Goal: Information Seeking & Learning: Learn about a topic

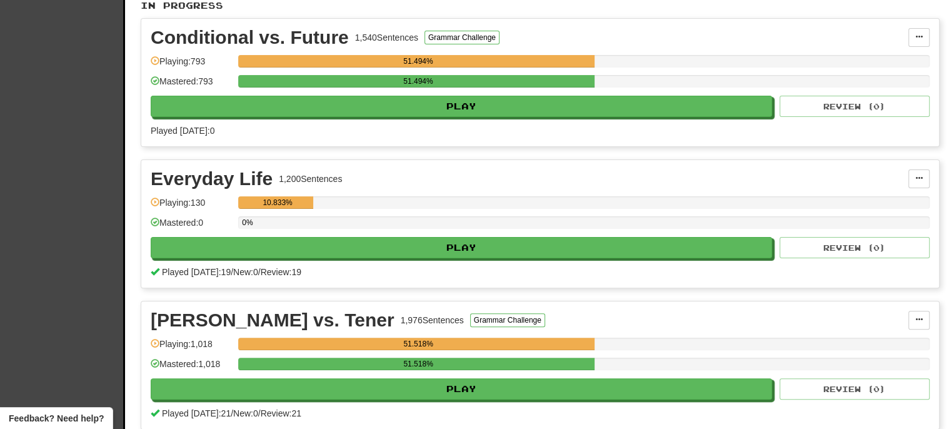
scroll to position [271, 0]
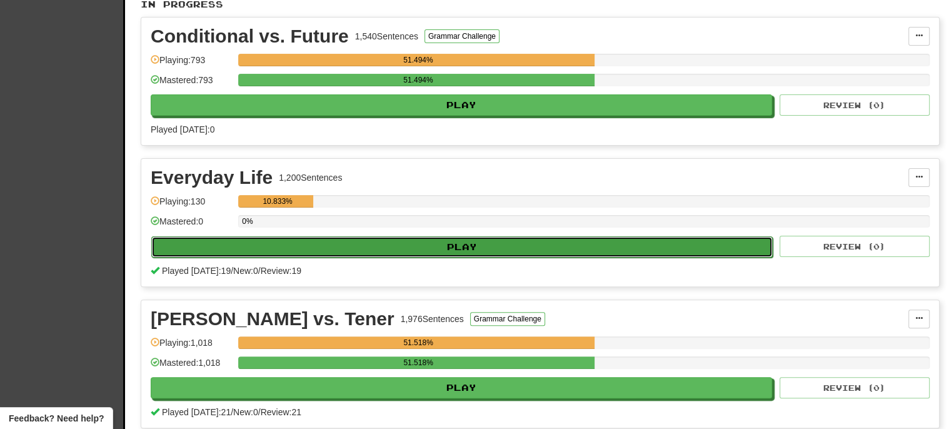
click at [474, 236] on button "Play" at bounding box center [462, 246] width 622 height 21
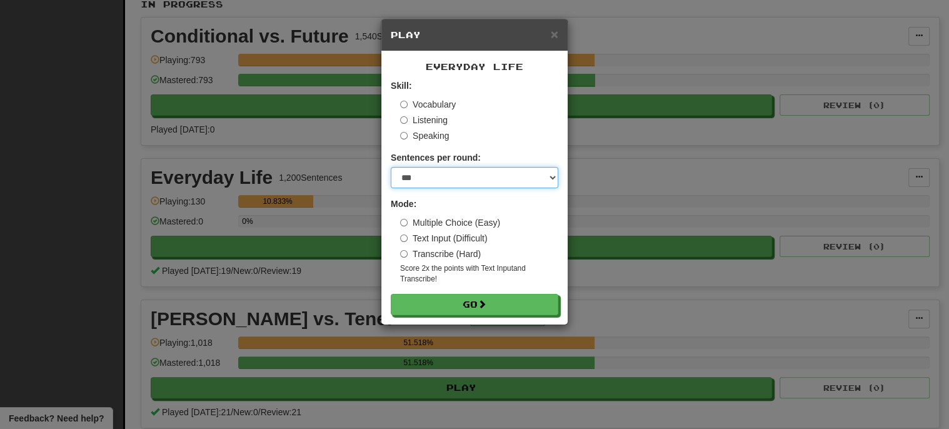
click at [430, 181] on select "* ** ** ** ** ** *** ********" at bounding box center [475, 177] width 168 height 21
select select "**"
click at [391, 167] on select "* ** ** ** ** ** *** ********" at bounding box center [475, 177] width 168 height 21
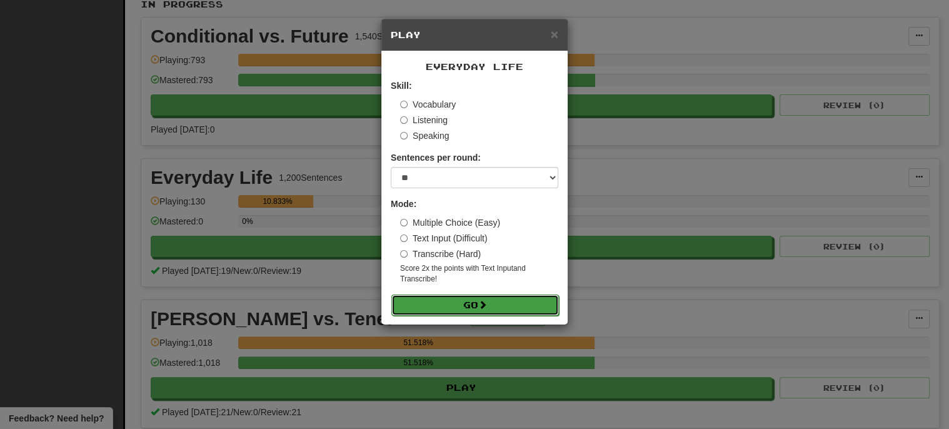
click at [465, 301] on button "Go" at bounding box center [476, 305] width 168 height 21
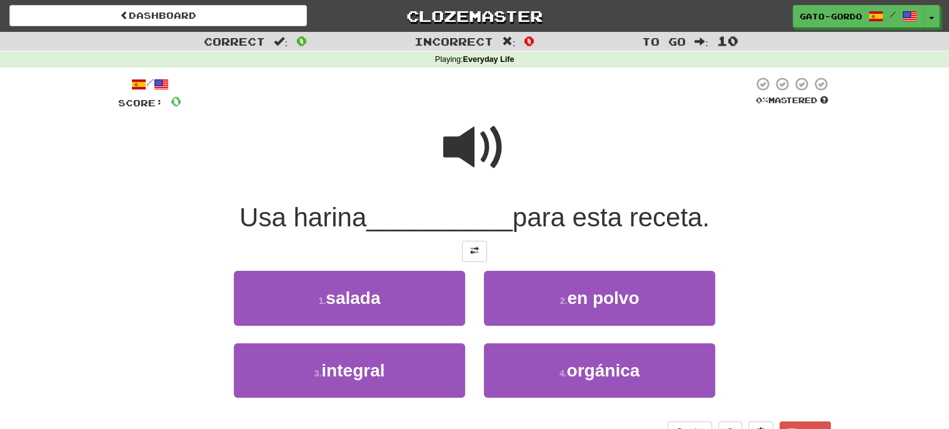
click at [483, 143] on span at bounding box center [474, 147] width 63 height 63
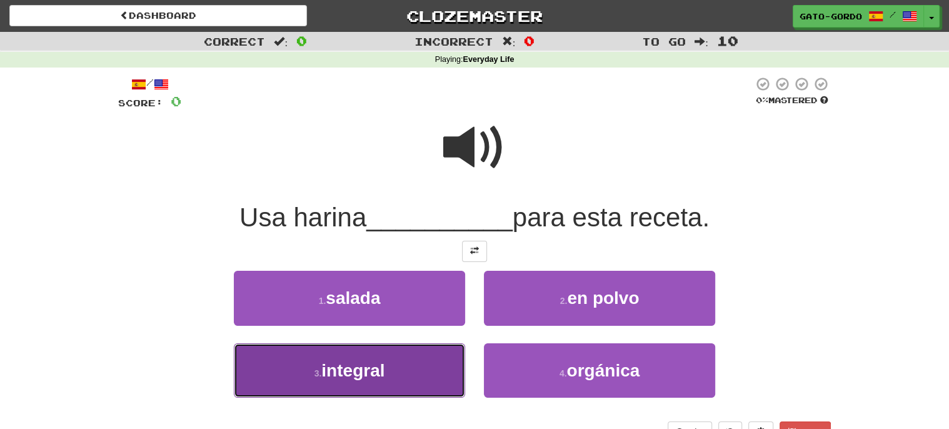
click at [342, 362] on span "integral" at bounding box center [352, 370] width 63 height 19
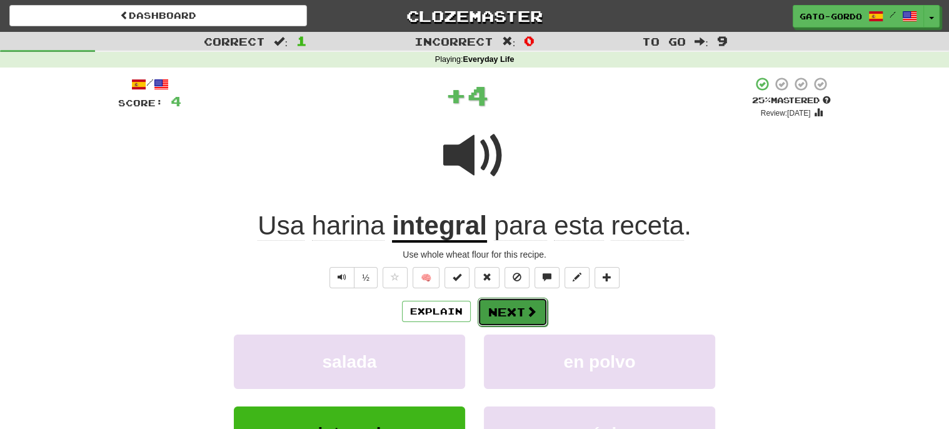
click at [505, 303] on button "Next" at bounding box center [513, 312] width 70 height 29
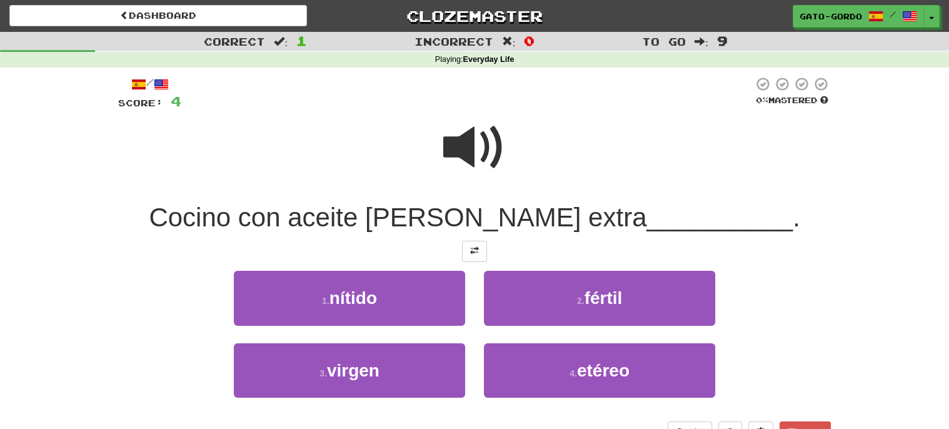
click at [485, 138] on span at bounding box center [474, 147] width 63 height 63
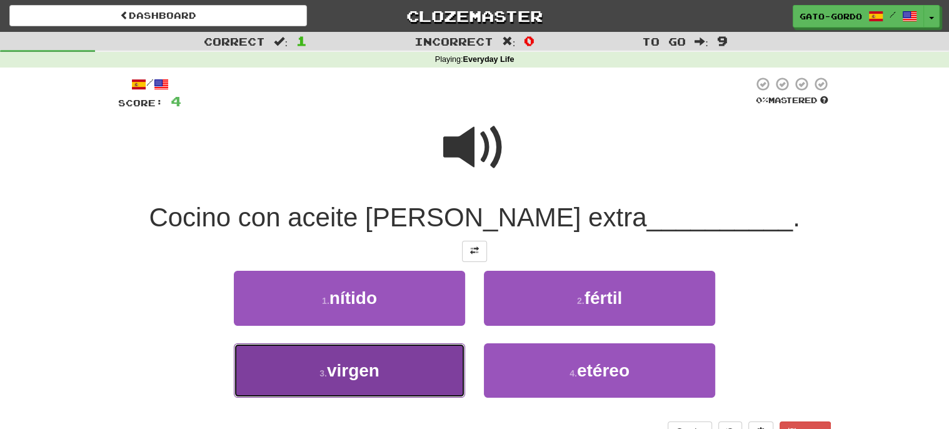
click at [331, 380] on button "3 . virgen" at bounding box center [349, 370] width 231 height 54
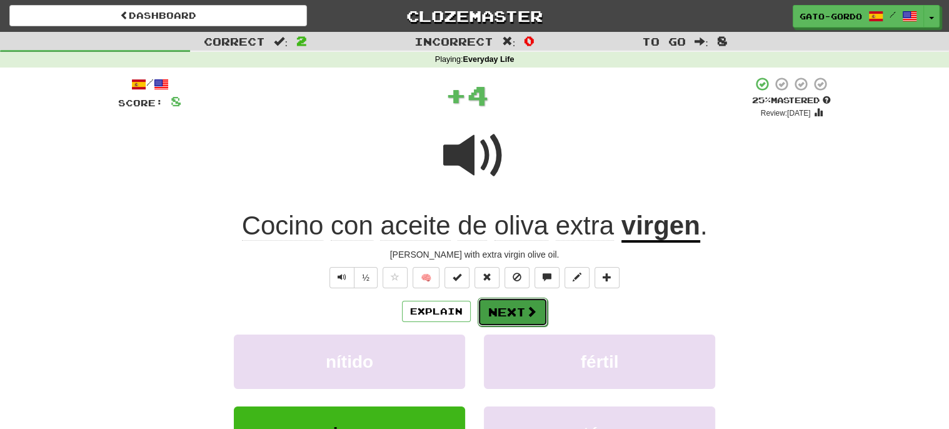
click at [505, 308] on button "Next" at bounding box center [513, 312] width 70 height 29
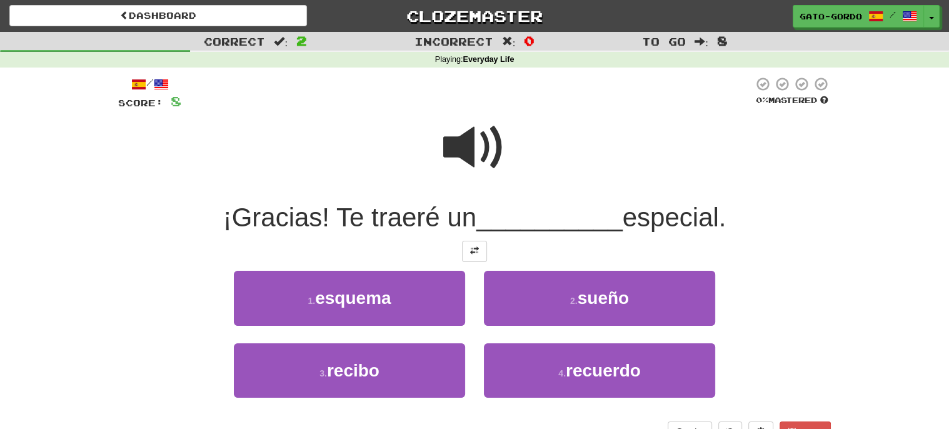
click at [481, 164] on span at bounding box center [474, 147] width 63 height 63
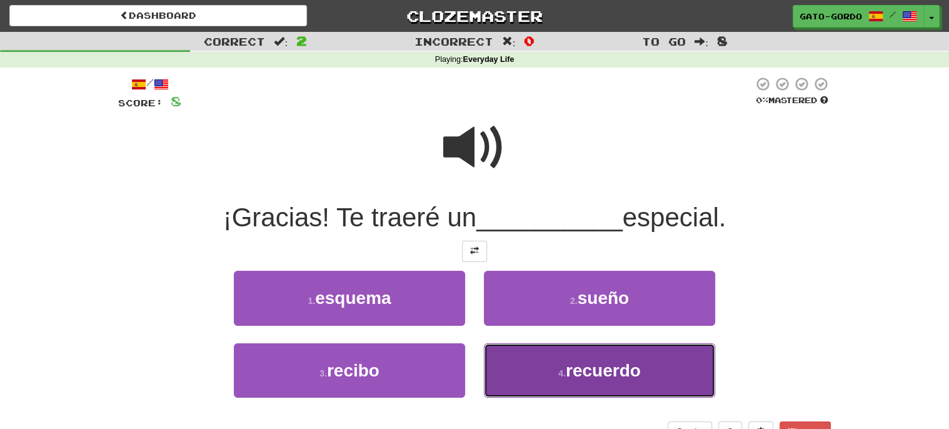
click at [565, 370] on small "4 ." at bounding box center [562, 373] width 8 height 10
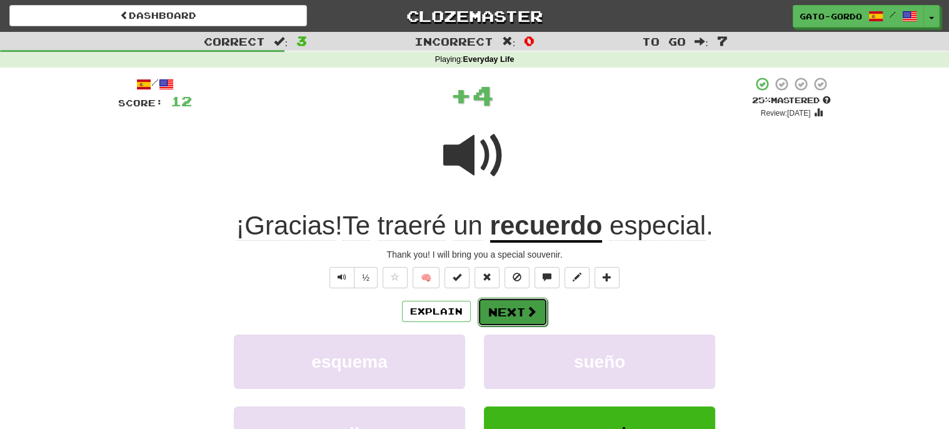
click at [510, 303] on button "Next" at bounding box center [513, 312] width 70 height 29
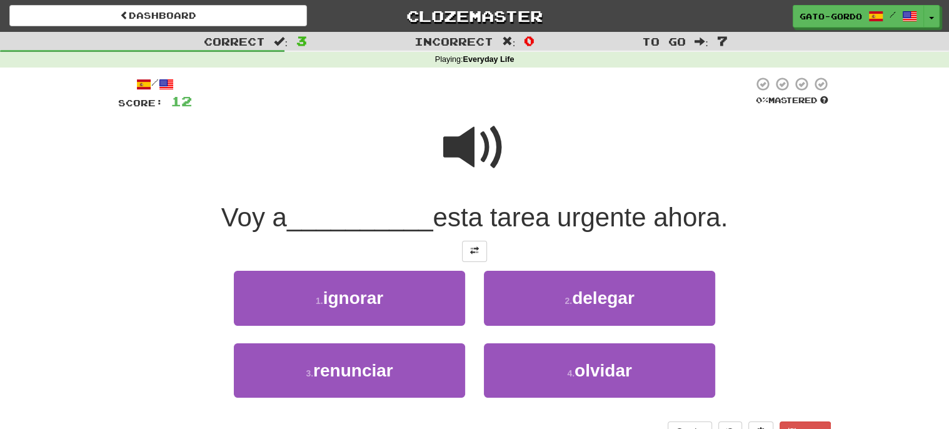
click at [466, 132] on span at bounding box center [474, 147] width 63 height 63
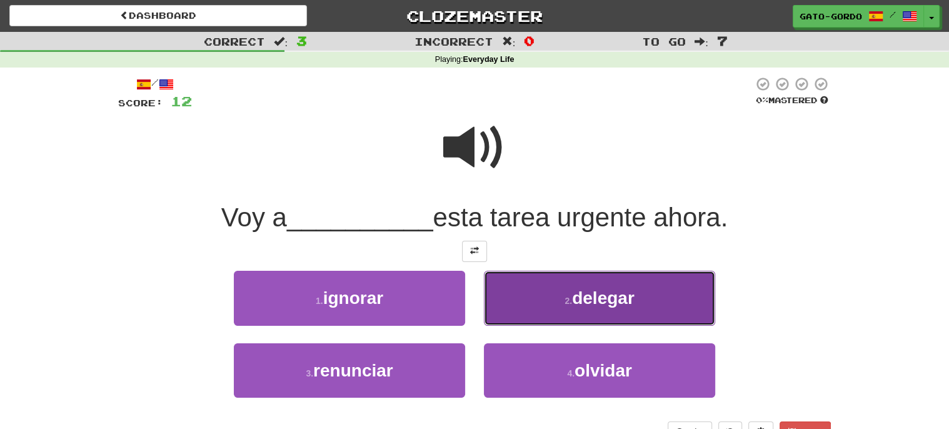
click at [542, 299] on button "2 . delegar" at bounding box center [599, 298] width 231 height 54
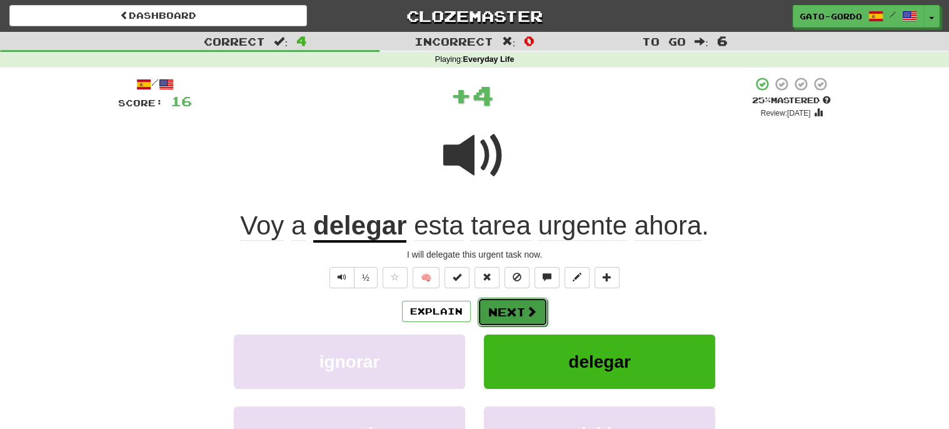
click at [522, 305] on button "Next" at bounding box center [513, 312] width 70 height 29
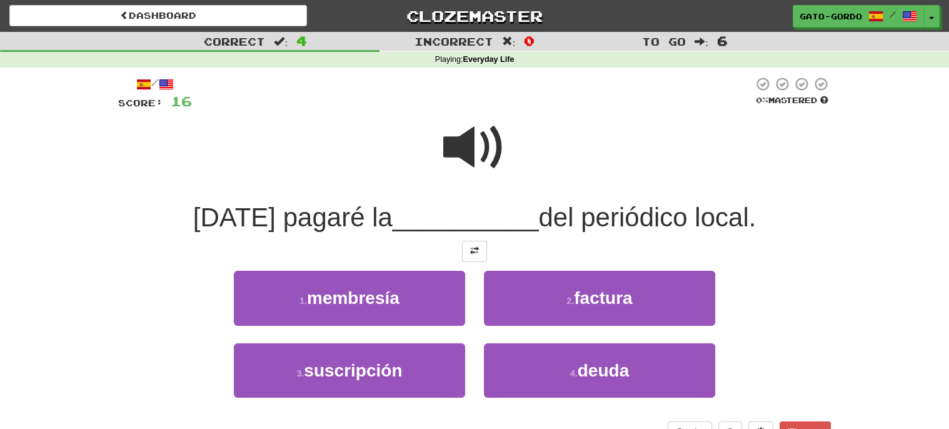
click at [471, 151] on span at bounding box center [474, 147] width 63 height 63
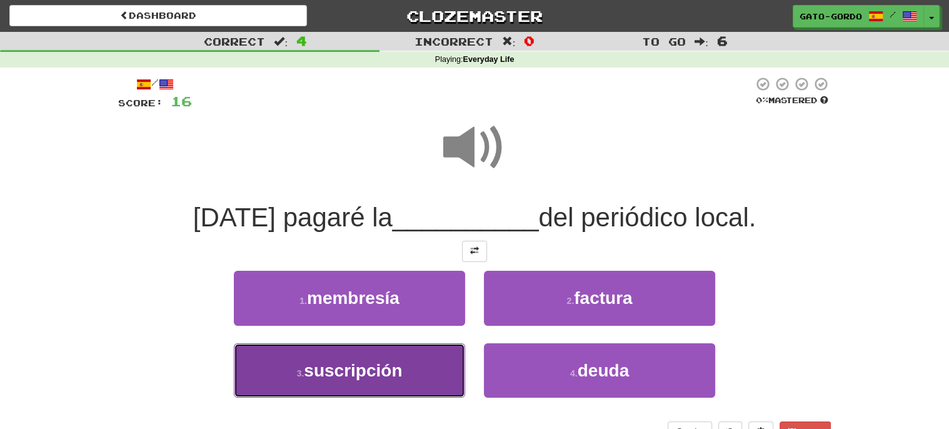
click at [355, 374] on span "suscripción" at bounding box center [353, 370] width 98 height 19
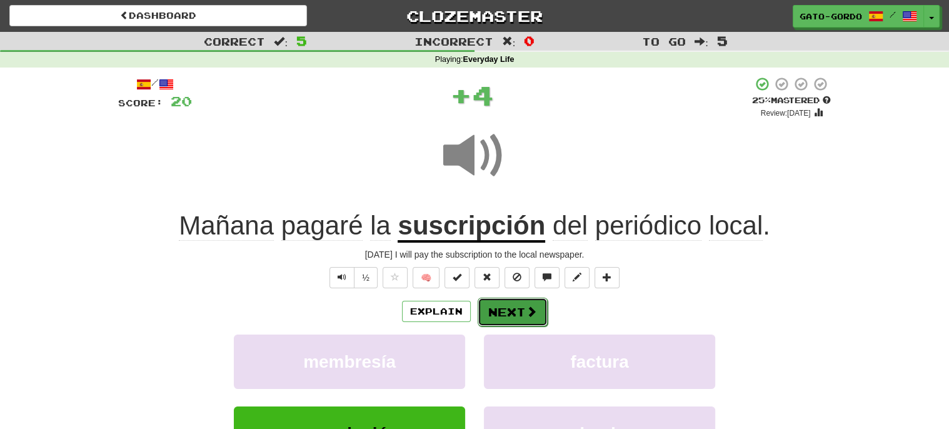
click at [518, 303] on button "Next" at bounding box center [513, 312] width 70 height 29
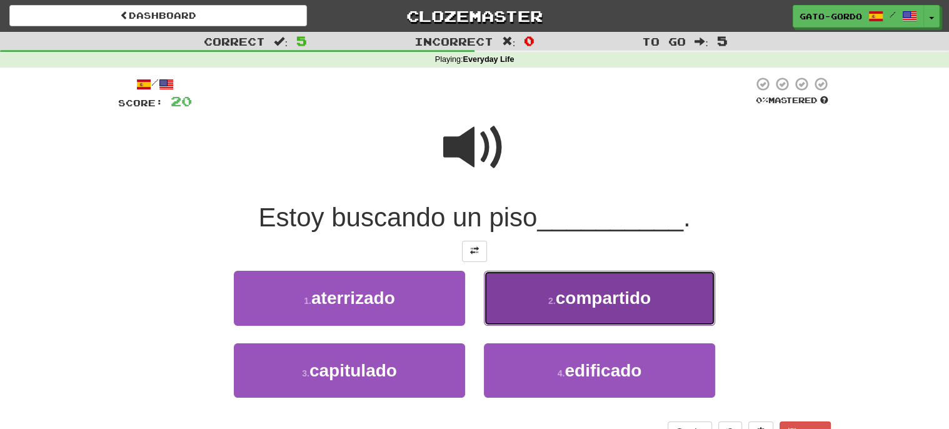
click at [537, 298] on button "2 . compartido" at bounding box center [599, 298] width 231 height 54
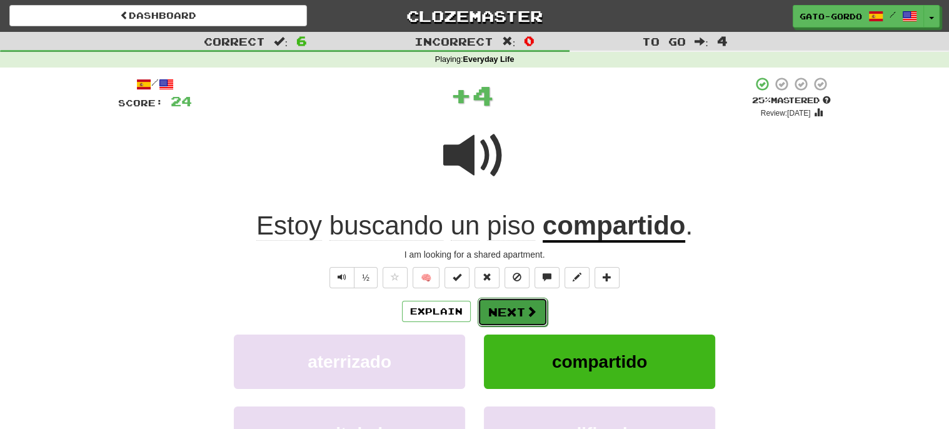
click at [518, 303] on button "Next" at bounding box center [513, 312] width 70 height 29
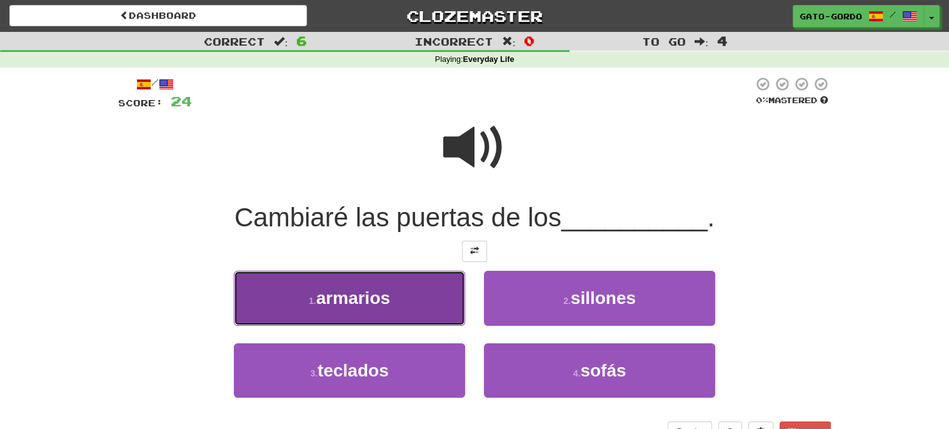
click at [325, 293] on span "armarios" at bounding box center [353, 297] width 74 height 19
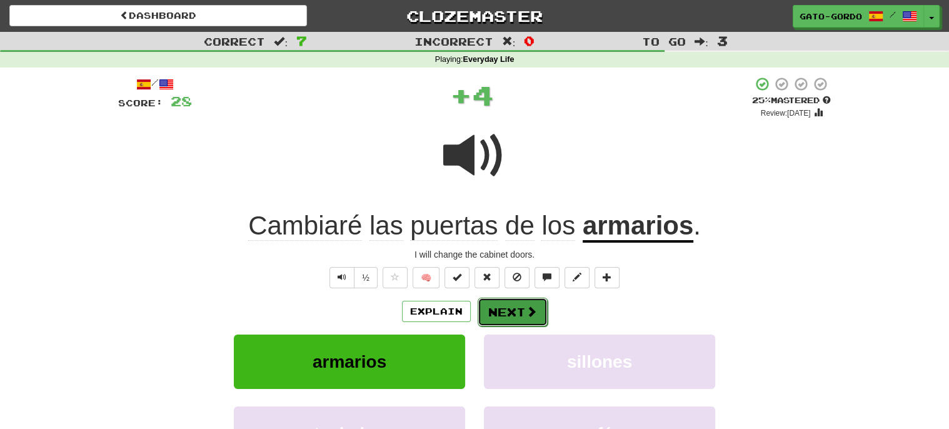
click at [514, 308] on button "Next" at bounding box center [513, 312] width 70 height 29
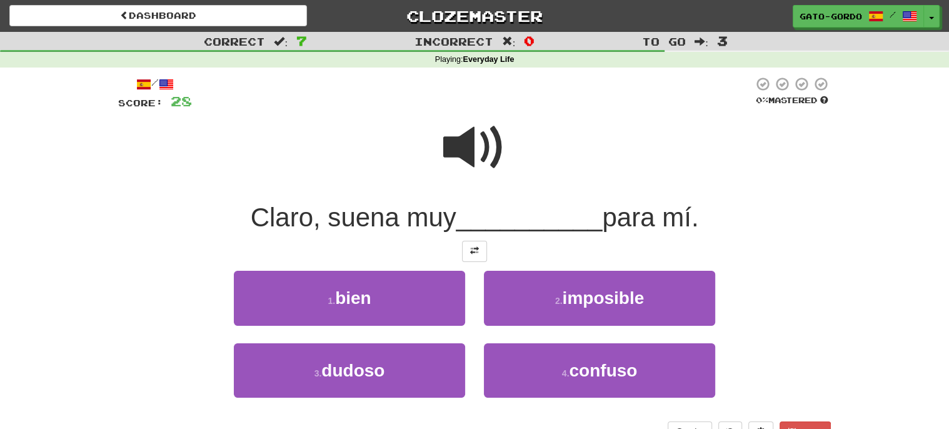
click at [465, 139] on span at bounding box center [474, 147] width 63 height 63
click at [482, 255] on button at bounding box center [474, 251] width 25 height 21
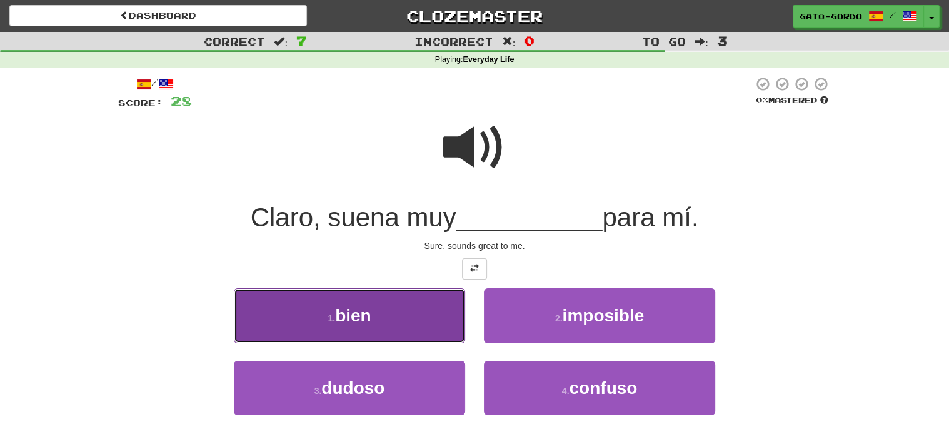
click at [390, 299] on button "1 . bien" at bounding box center [349, 315] width 231 height 54
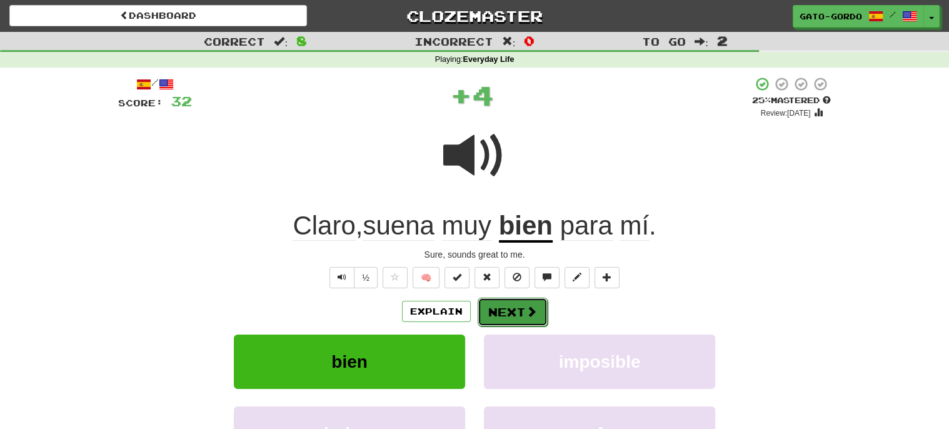
click at [513, 313] on button "Next" at bounding box center [513, 312] width 70 height 29
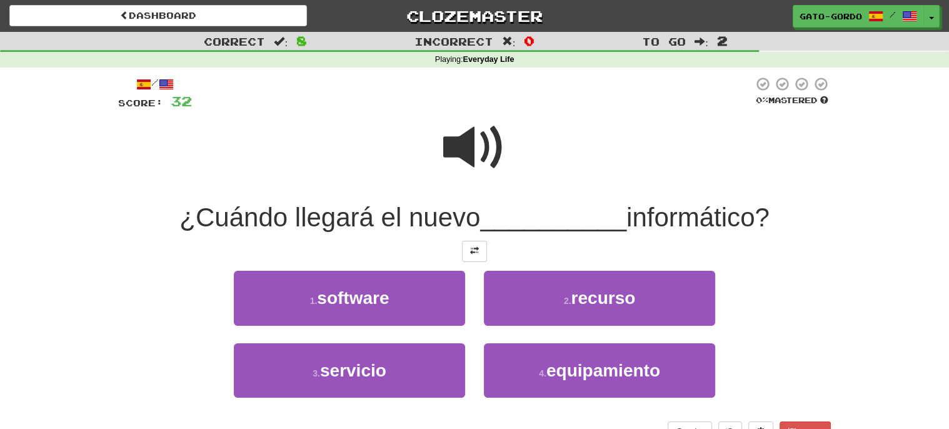
click at [481, 158] on span at bounding box center [474, 147] width 63 height 63
click at [473, 251] on span at bounding box center [474, 250] width 9 height 9
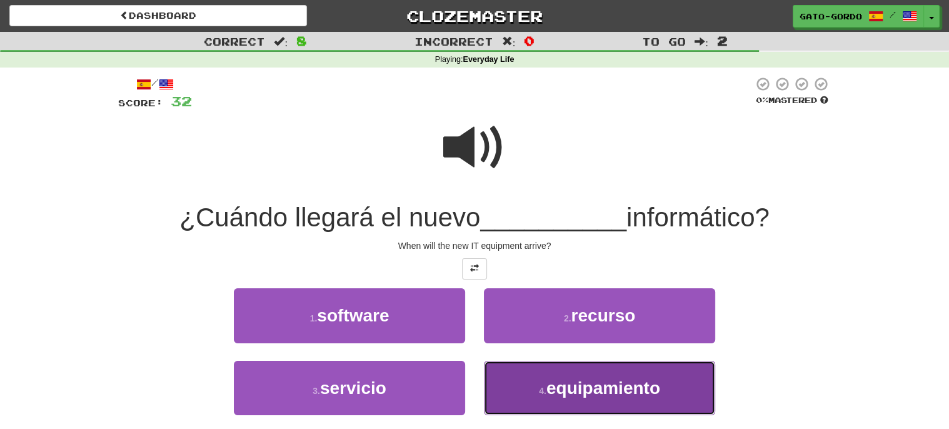
click at [591, 397] on button "4 . equipamiento" at bounding box center [599, 388] width 231 height 54
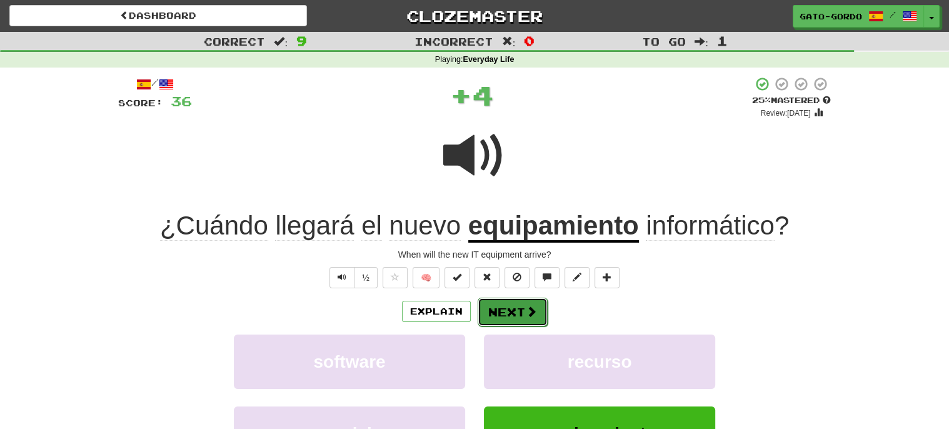
click at [511, 307] on button "Next" at bounding box center [513, 312] width 70 height 29
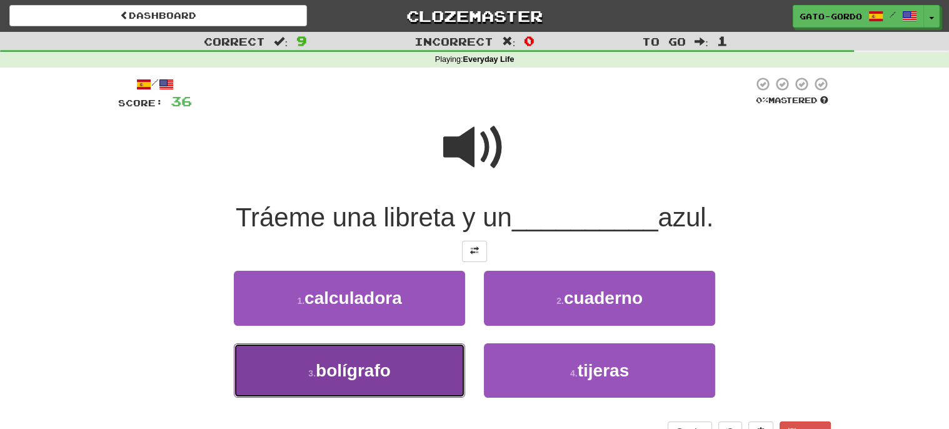
click at [368, 361] on span "bolígrafo" at bounding box center [353, 370] width 75 height 19
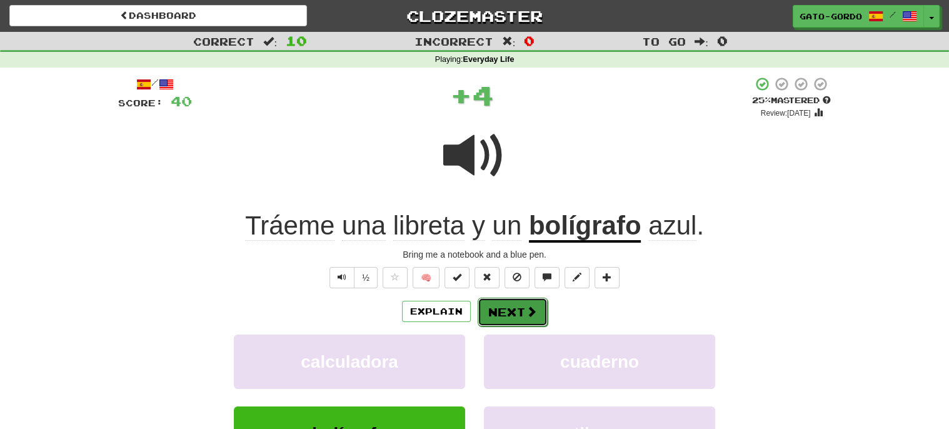
click at [502, 302] on button "Next" at bounding box center [513, 312] width 70 height 29
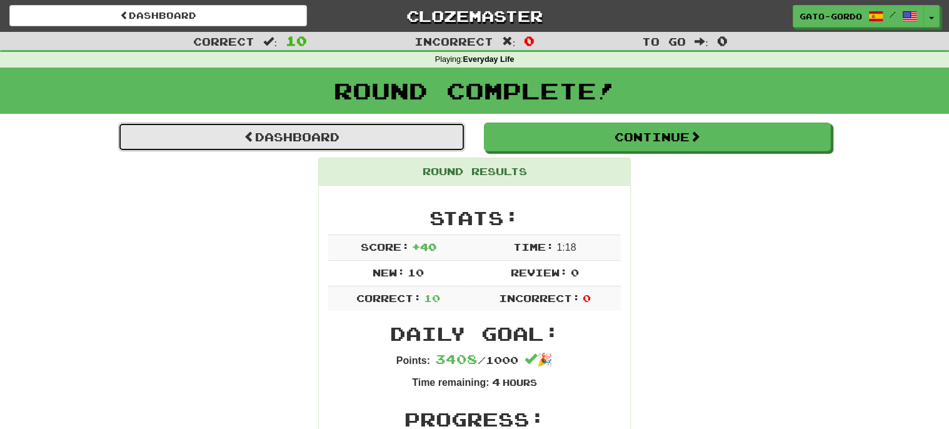
click at [312, 132] on link "Dashboard" at bounding box center [291, 137] width 347 height 29
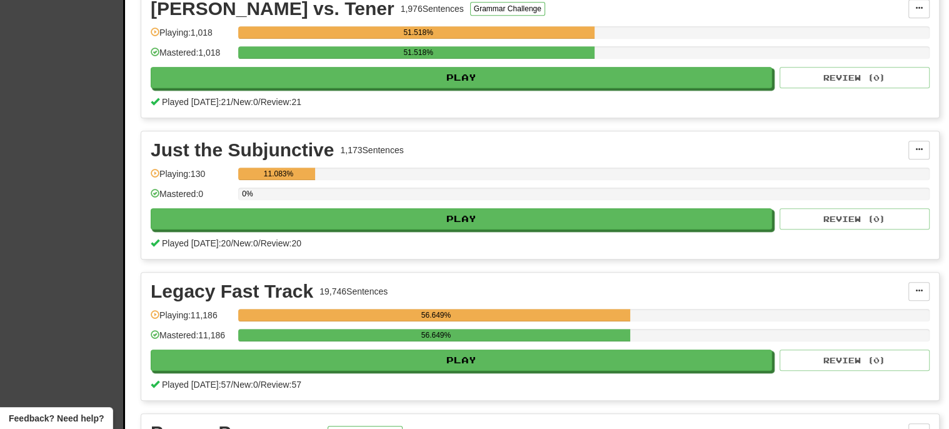
scroll to position [601, 0]
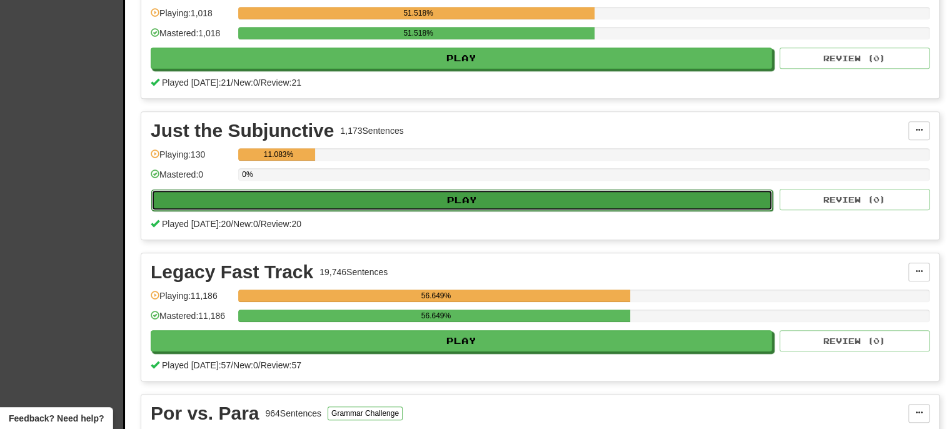
click at [450, 195] on button "Play" at bounding box center [462, 200] width 622 height 21
select select "**"
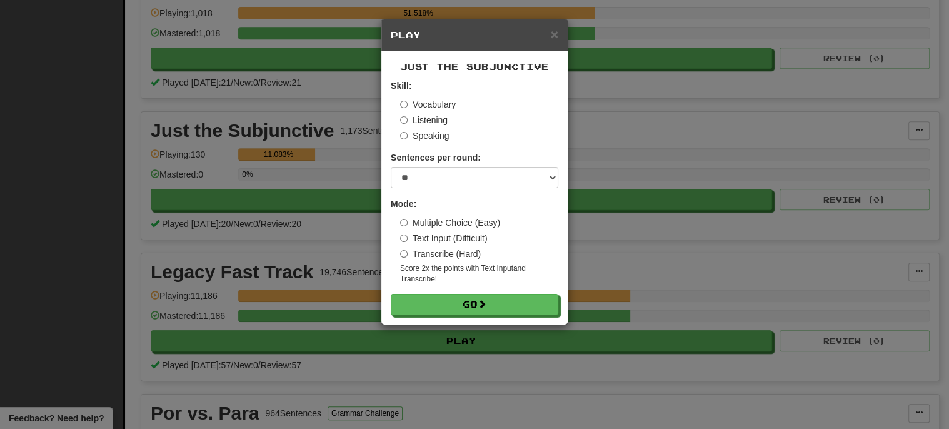
click at [427, 102] on label "Vocabulary" at bounding box center [428, 104] width 56 height 13
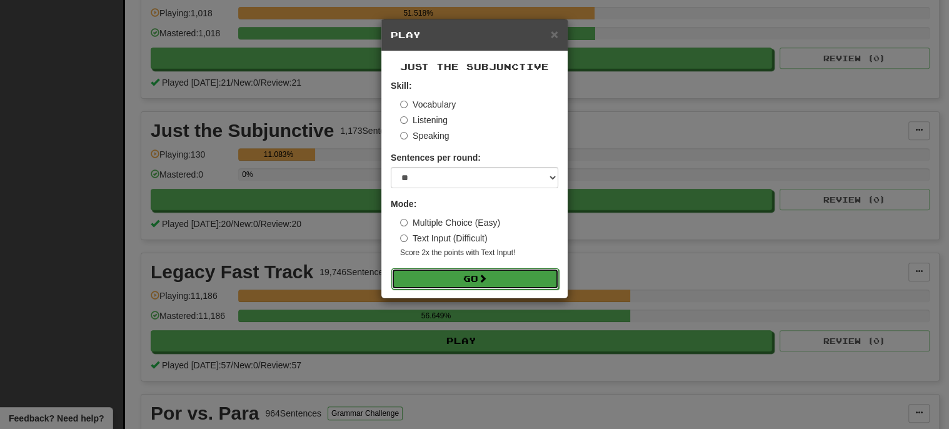
click at [477, 275] on button "Go" at bounding box center [476, 278] width 168 height 21
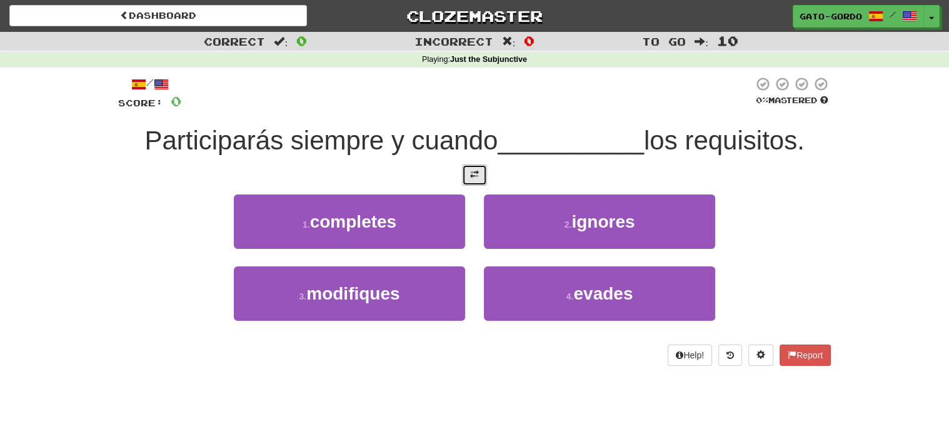
click at [474, 170] on span at bounding box center [474, 174] width 9 height 9
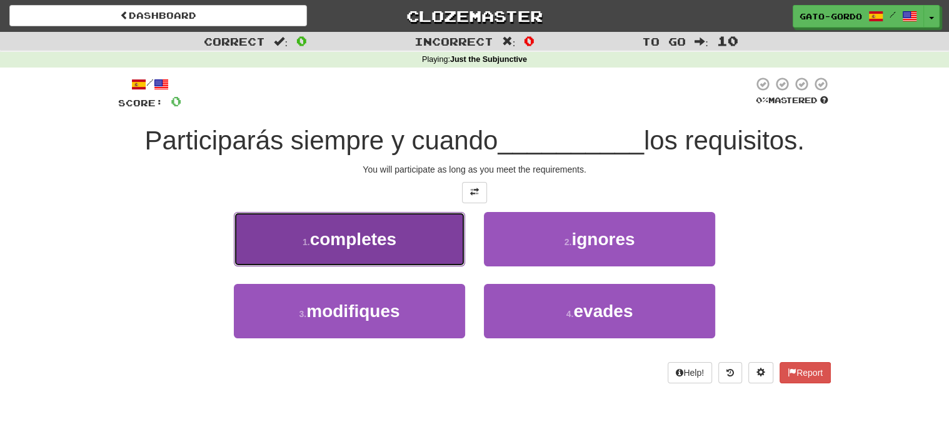
click at [326, 235] on span "completes" at bounding box center [353, 239] width 87 height 19
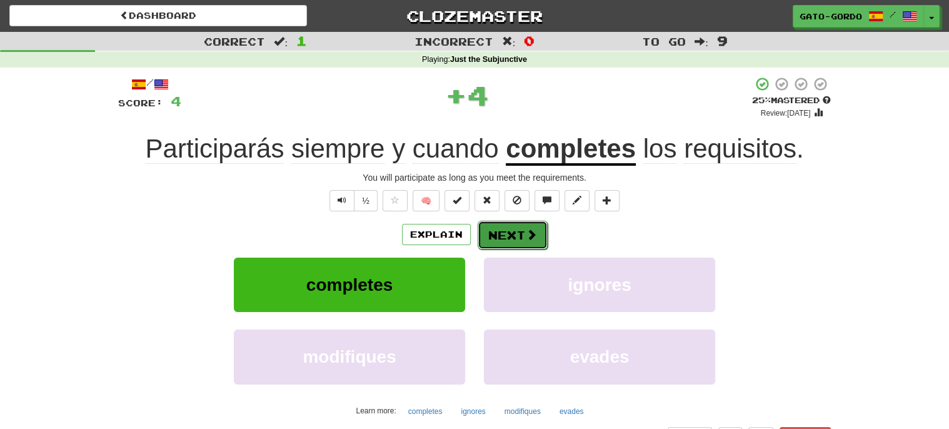
click at [508, 242] on button "Next" at bounding box center [513, 235] width 70 height 29
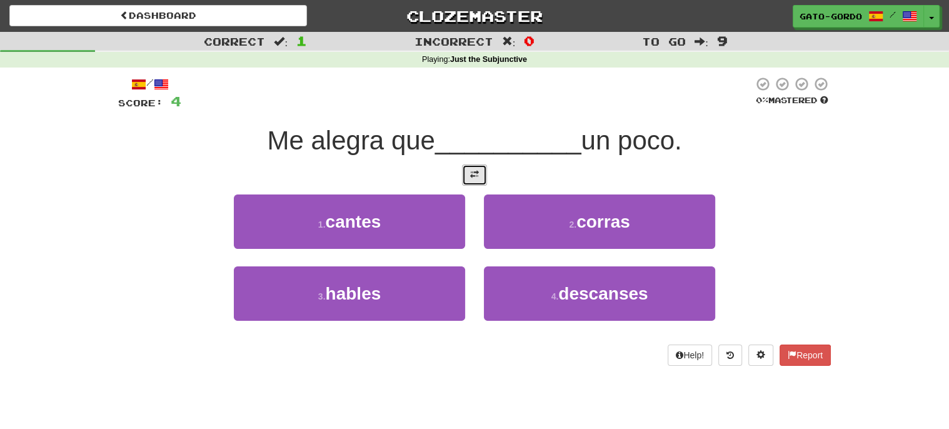
click at [473, 179] on button at bounding box center [474, 174] width 25 height 21
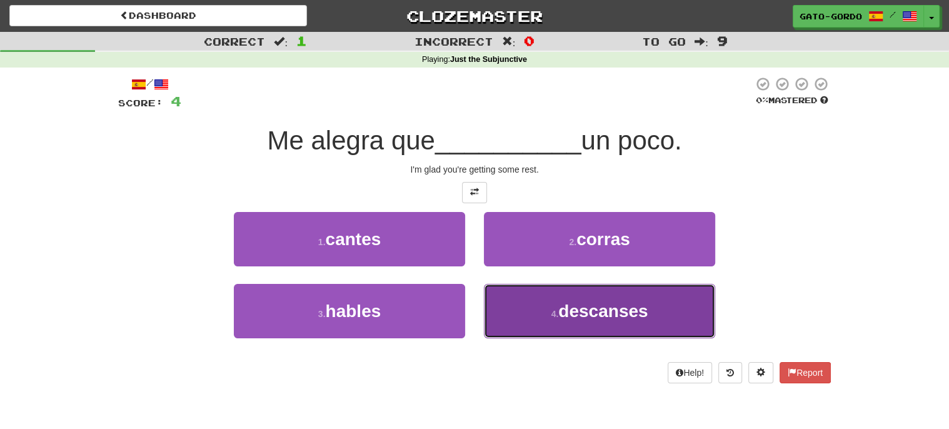
click at [601, 302] on span "descanses" at bounding box center [602, 310] width 89 height 19
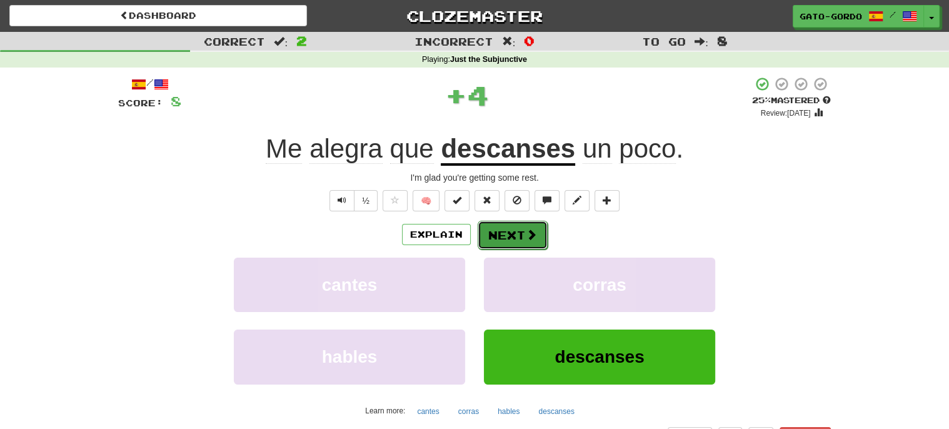
click at [495, 227] on button "Next" at bounding box center [513, 235] width 70 height 29
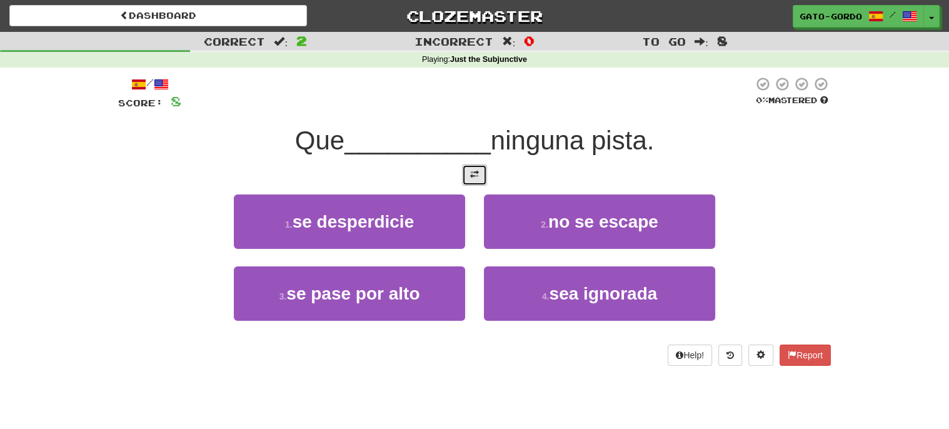
click at [475, 171] on span at bounding box center [474, 174] width 9 height 9
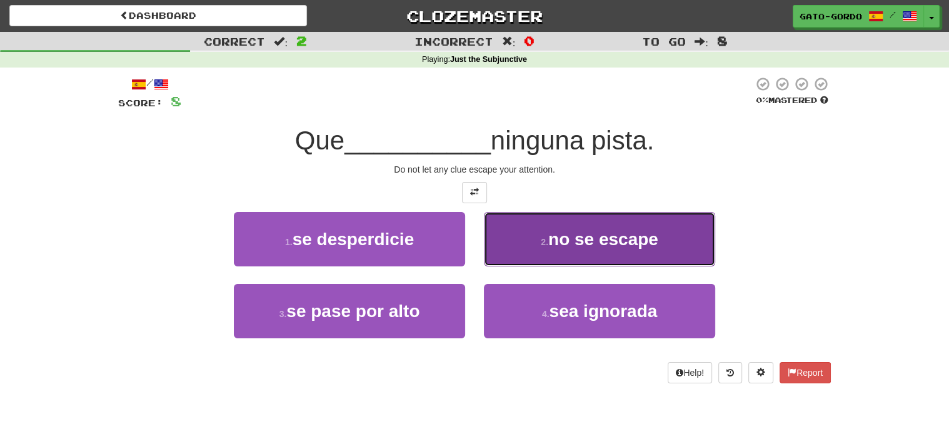
click at [606, 223] on button "2 . no se escape" at bounding box center [599, 239] width 231 height 54
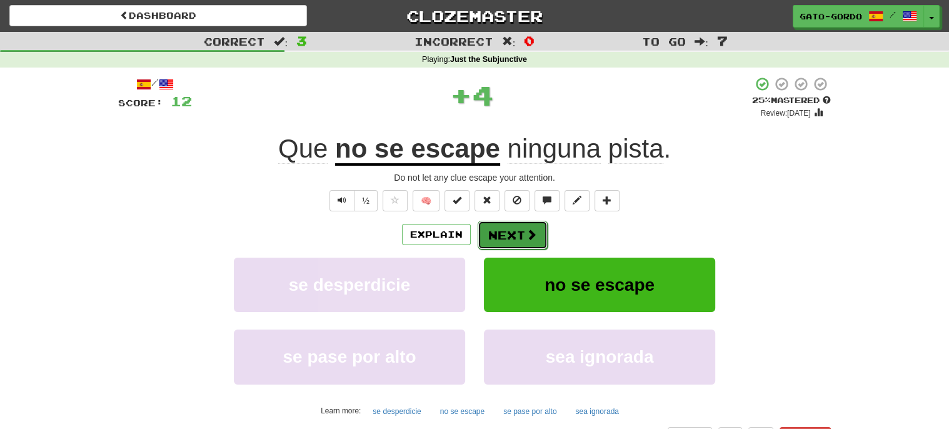
click at [505, 231] on button "Next" at bounding box center [513, 235] width 70 height 29
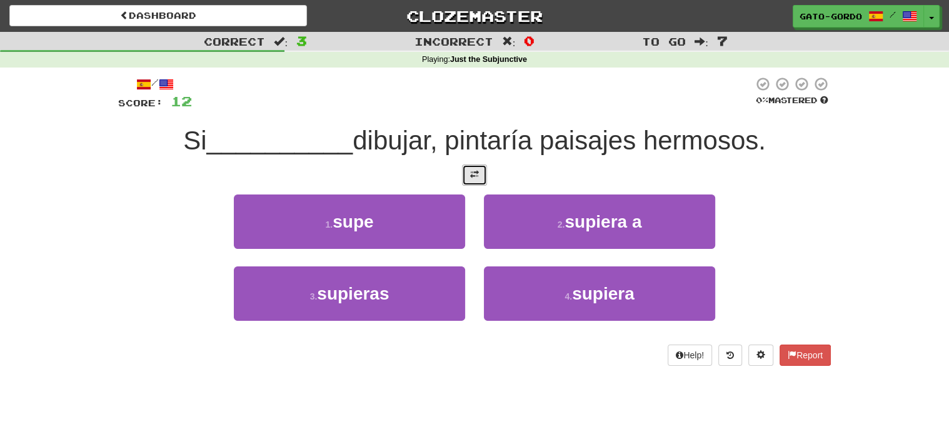
click at [465, 166] on button at bounding box center [474, 174] width 25 height 21
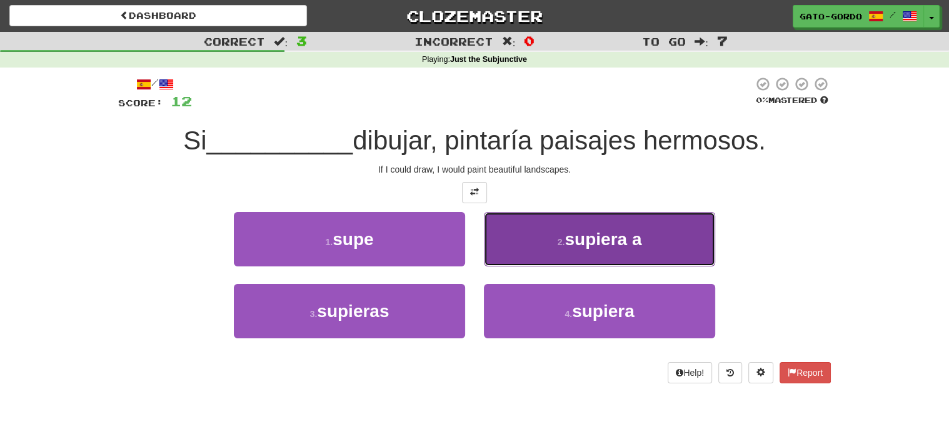
click at [624, 233] on span "supiera a" at bounding box center [603, 239] width 77 height 19
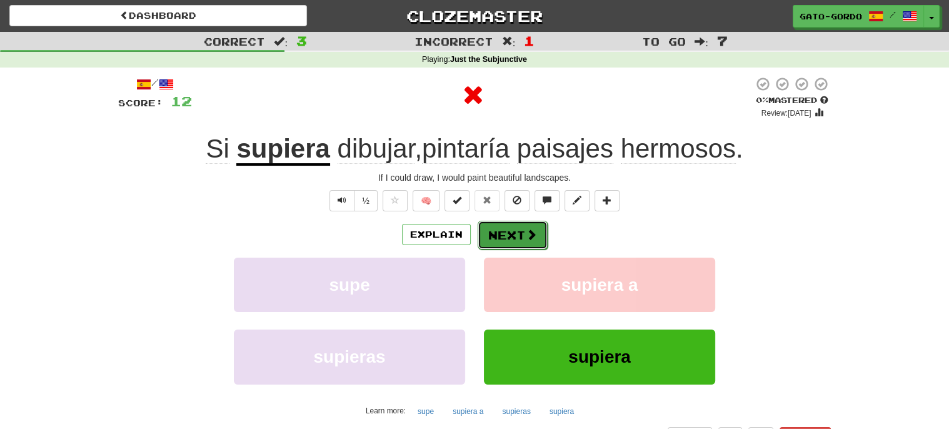
click at [496, 229] on button "Next" at bounding box center [513, 235] width 70 height 29
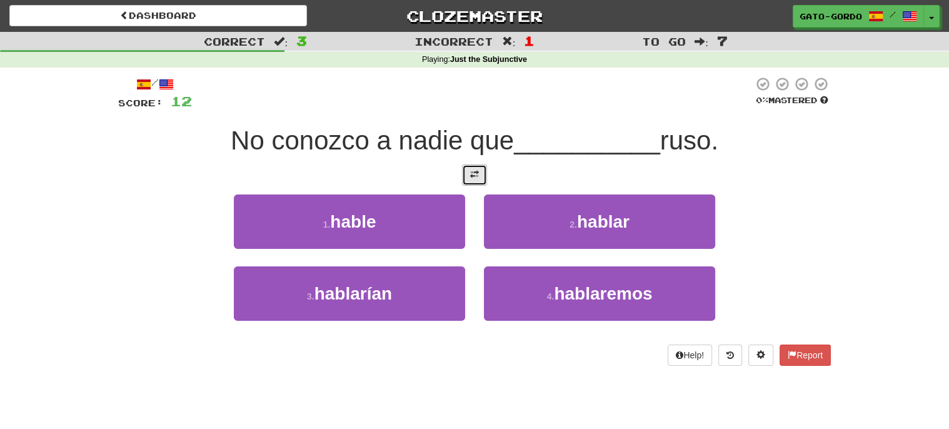
click at [473, 175] on span at bounding box center [474, 174] width 9 height 9
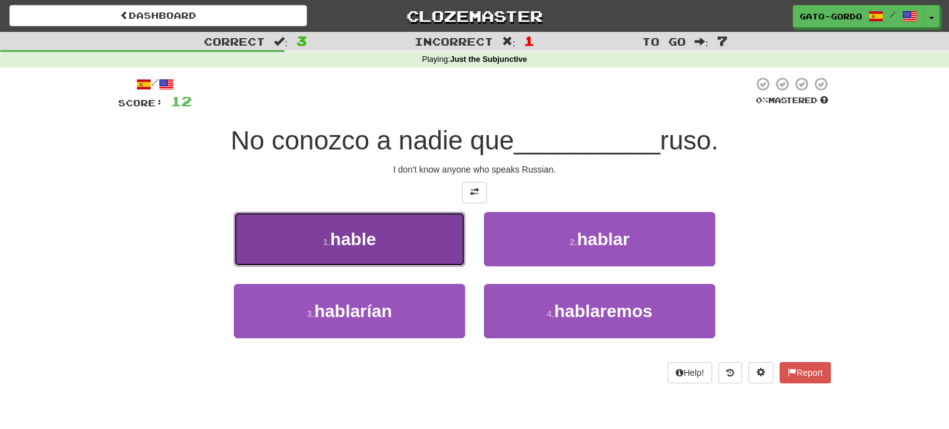
click at [390, 230] on button "1 . hable" at bounding box center [349, 239] width 231 height 54
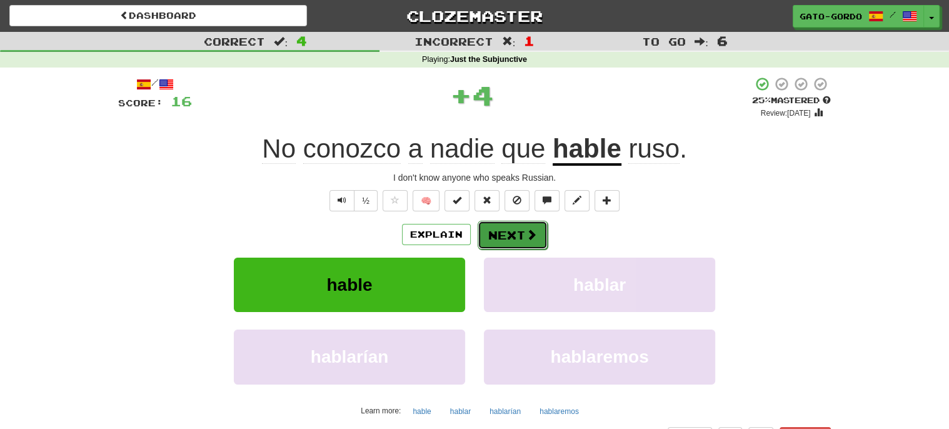
click at [496, 231] on button "Next" at bounding box center [513, 235] width 70 height 29
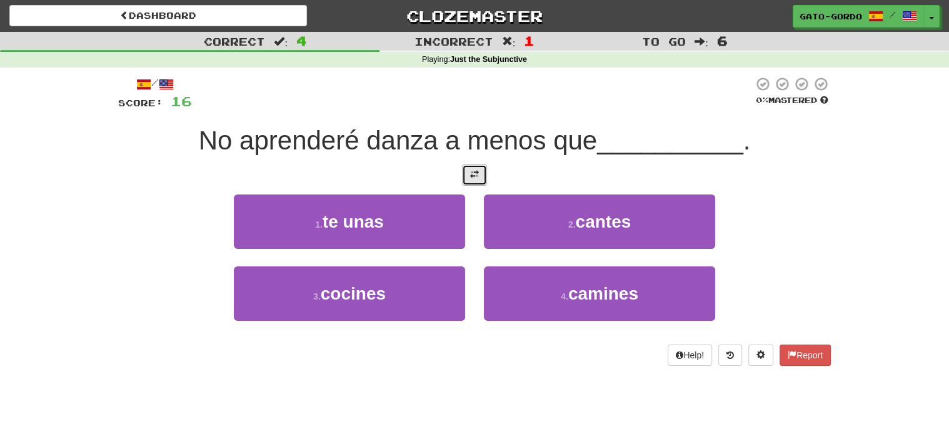
click at [476, 173] on span at bounding box center [474, 174] width 9 height 9
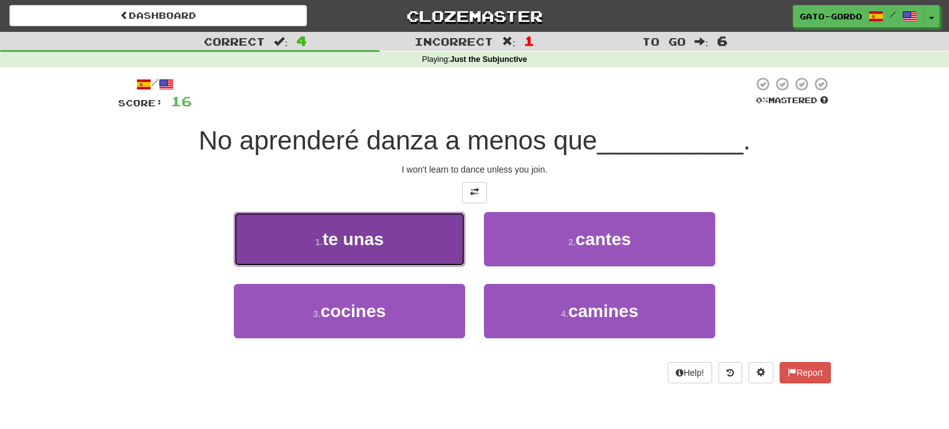
click at [387, 234] on button "1 . te unas" at bounding box center [349, 239] width 231 height 54
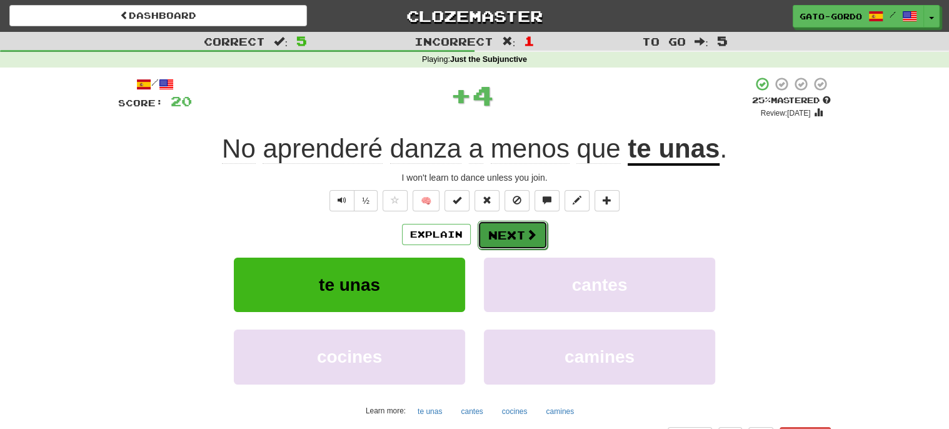
click at [517, 228] on button "Next" at bounding box center [513, 235] width 70 height 29
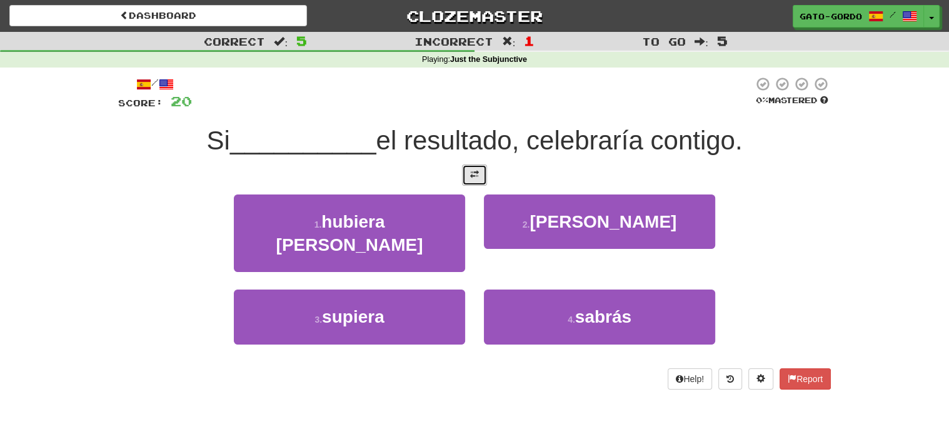
click at [473, 170] on span at bounding box center [474, 174] width 9 height 9
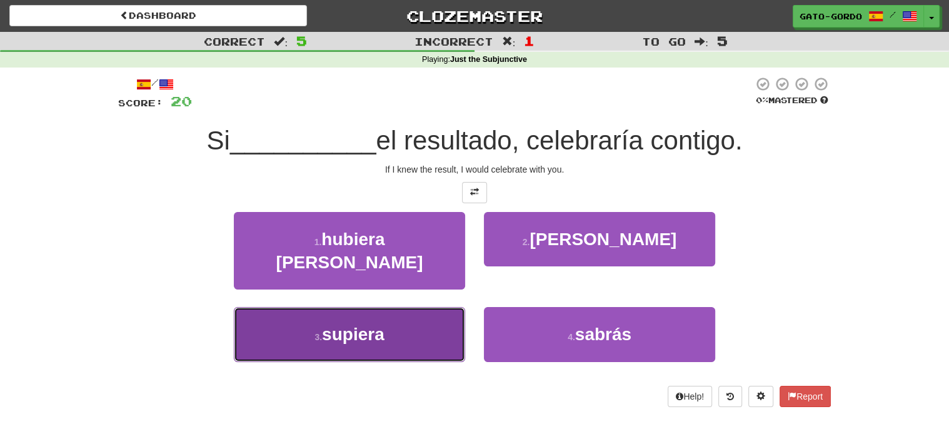
click at [340, 325] on span "supiera" at bounding box center [353, 334] width 63 height 19
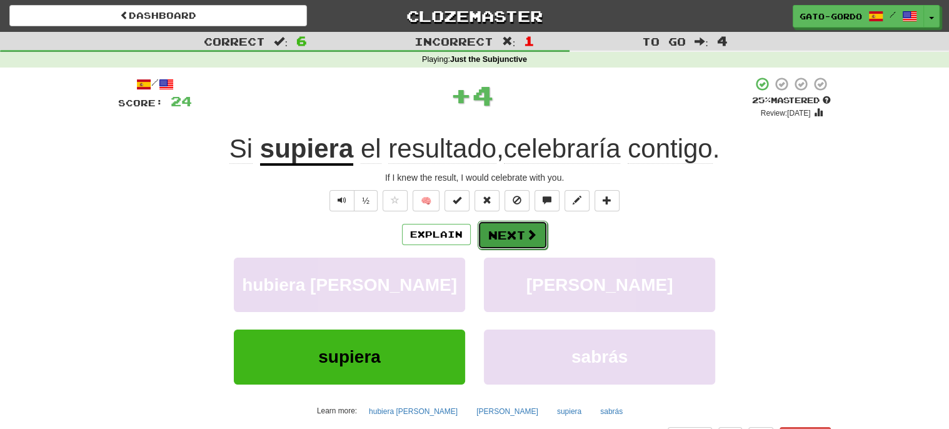
click at [503, 234] on button "Next" at bounding box center [513, 235] width 70 height 29
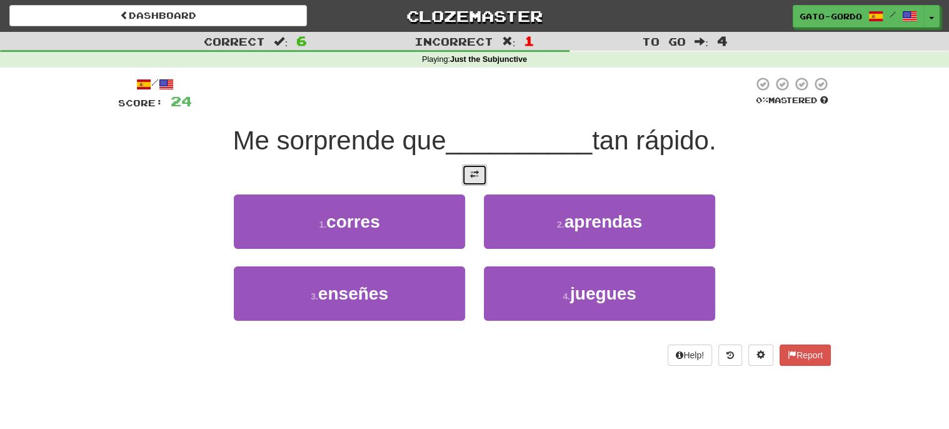
click at [478, 173] on span at bounding box center [474, 174] width 9 height 9
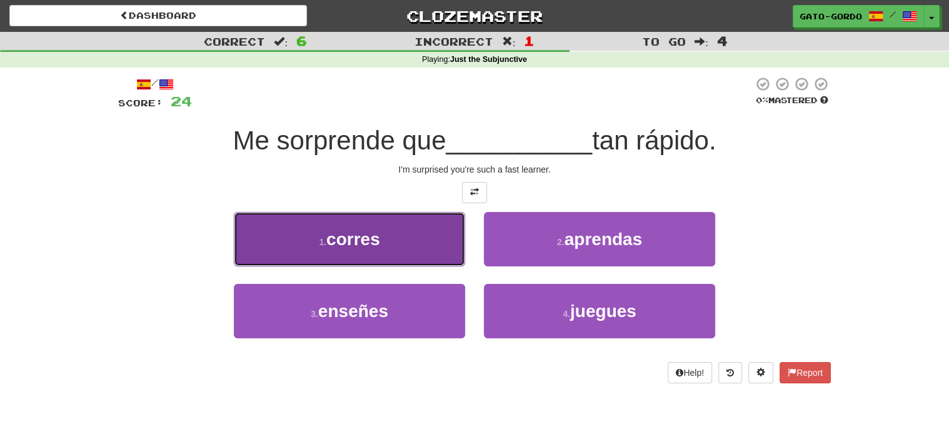
click at [374, 230] on span "corres" at bounding box center [353, 239] width 54 height 19
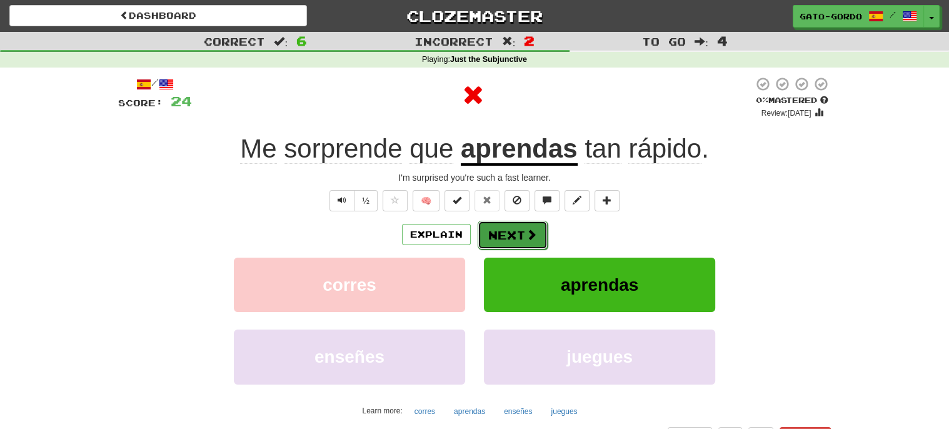
click at [506, 235] on button "Next" at bounding box center [513, 235] width 70 height 29
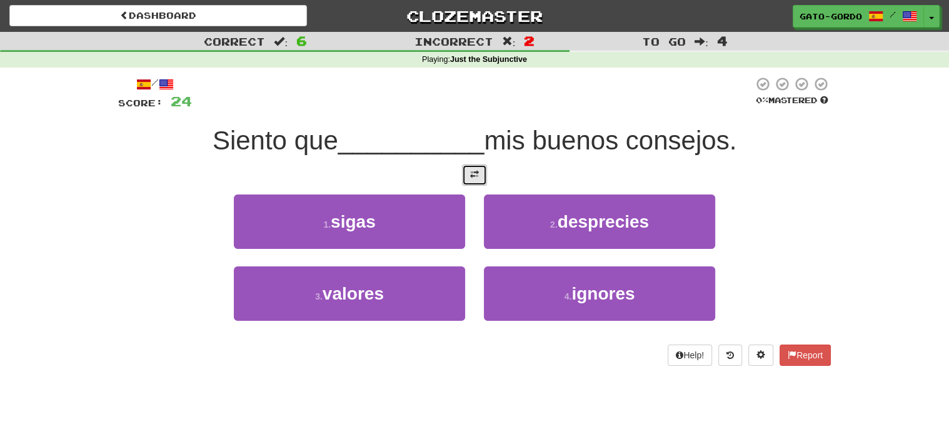
click at [475, 170] on span at bounding box center [474, 174] width 9 height 9
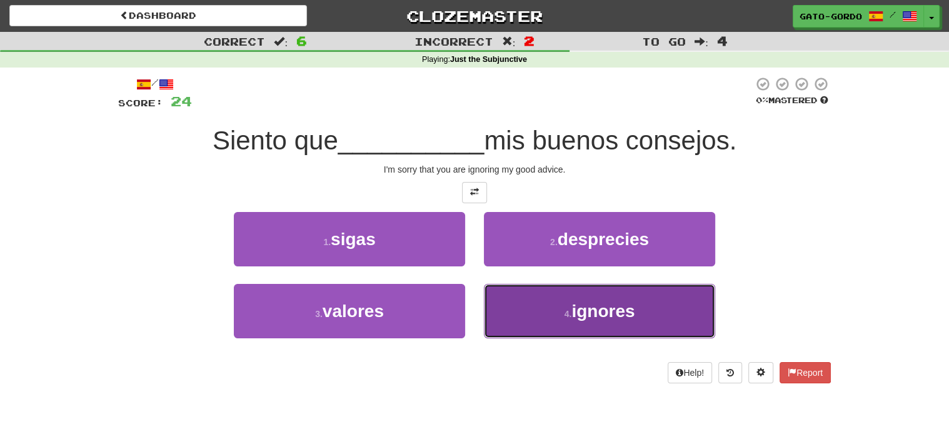
click at [537, 305] on button "4 . ignores" at bounding box center [599, 311] width 231 height 54
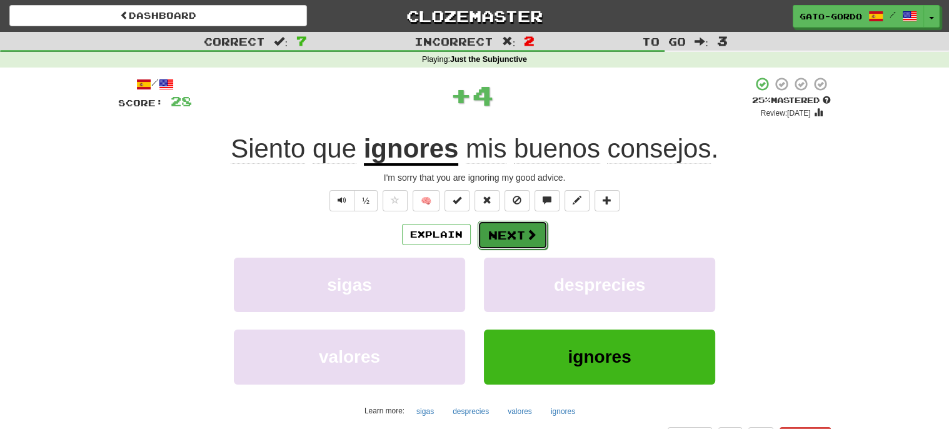
click at [512, 227] on button "Next" at bounding box center [513, 235] width 70 height 29
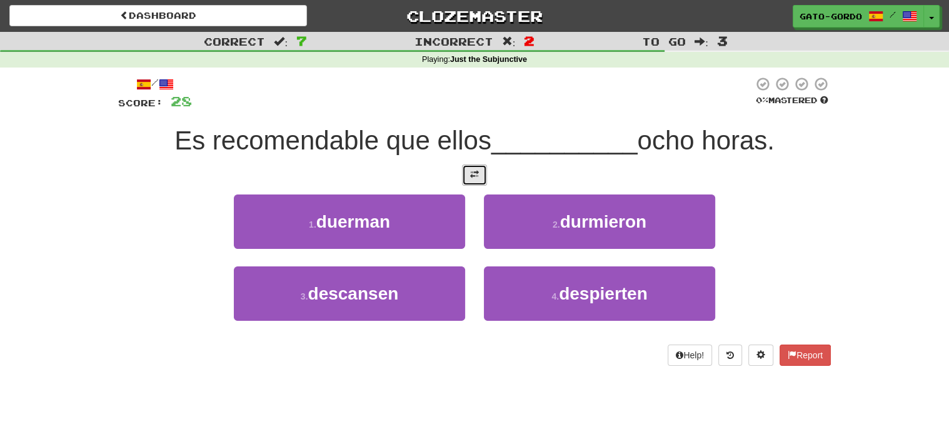
click at [476, 179] on button at bounding box center [474, 174] width 25 height 21
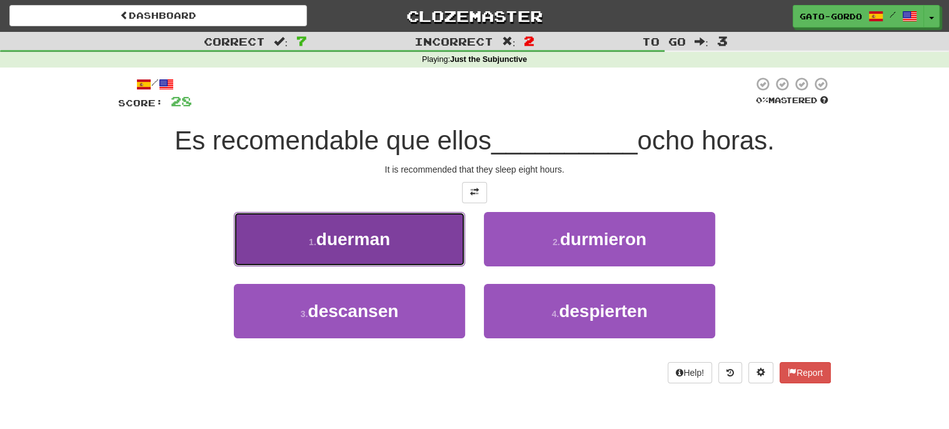
click at [323, 236] on span "duerman" at bounding box center [353, 239] width 74 height 19
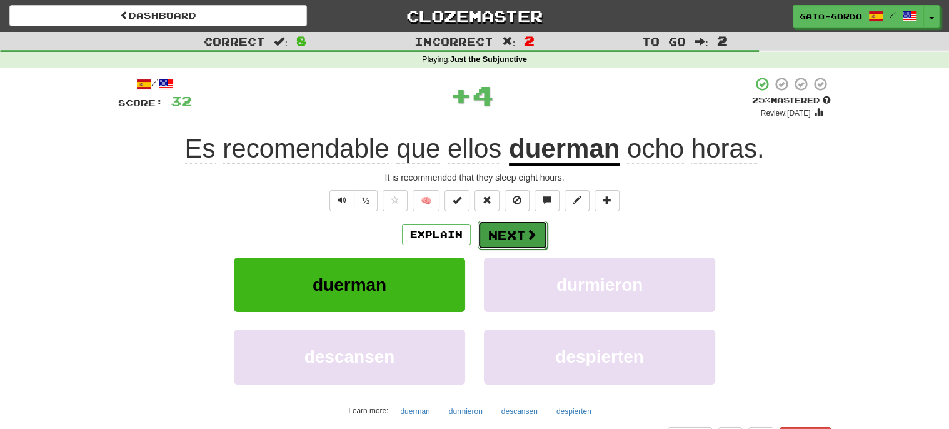
click at [523, 230] on button "Next" at bounding box center [513, 235] width 70 height 29
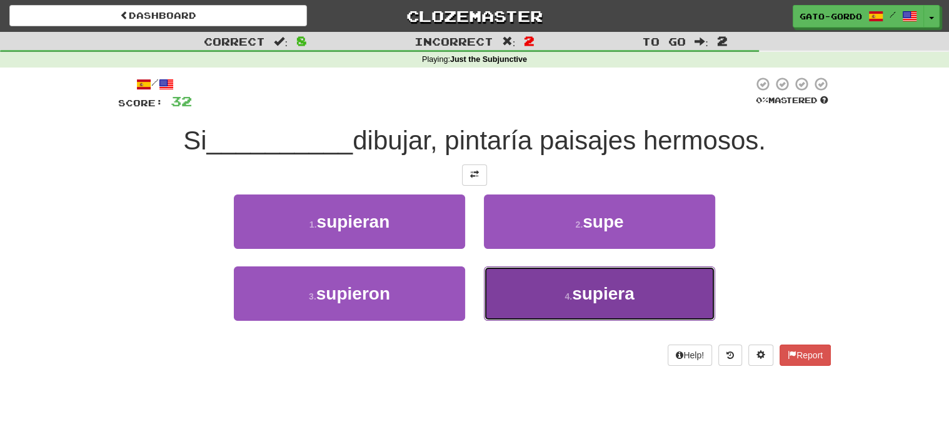
click at [550, 288] on button "4 . supiera" at bounding box center [599, 293] width 231 height 54
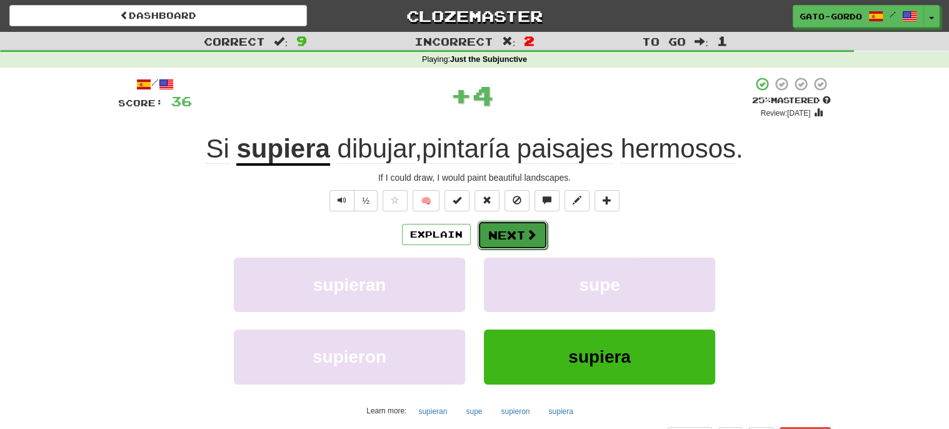
click at [503, 236] on button "Next" at bounding box center [513, 235] width 70 height 29
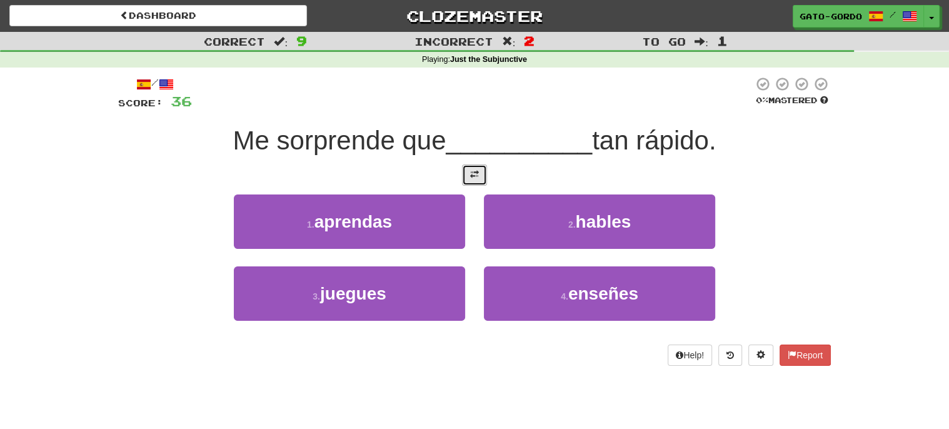
click at [466, 165] on button at bounding box center [474, 174] width 25 height 21
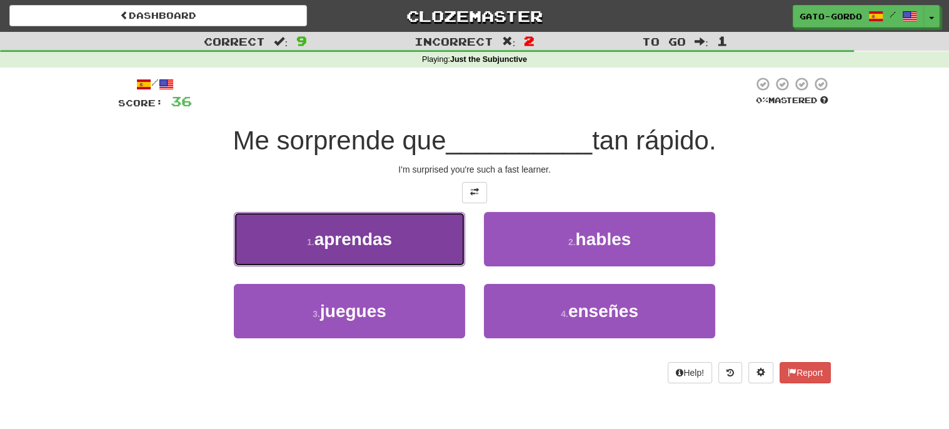
click at [350, 237] on span "aprendas" at bounding box center [354, 239] width 78 height 19
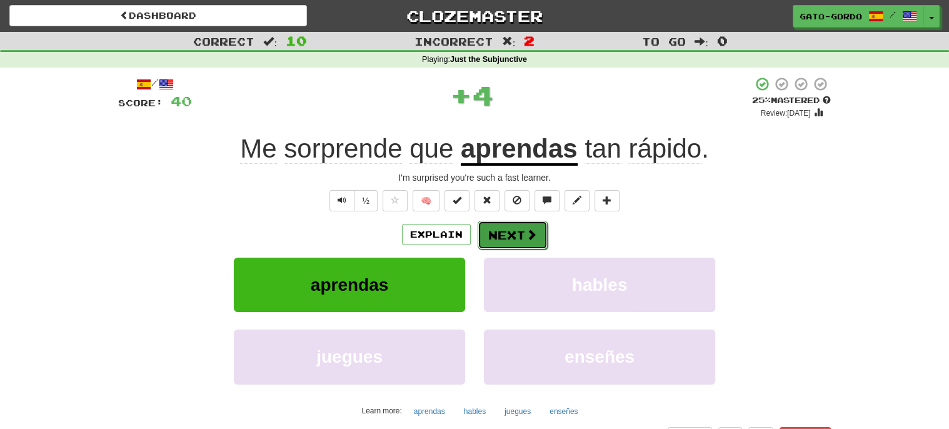
click at [511, 228] on button "Next" at bounding box center [513, 235] width 70 height 29
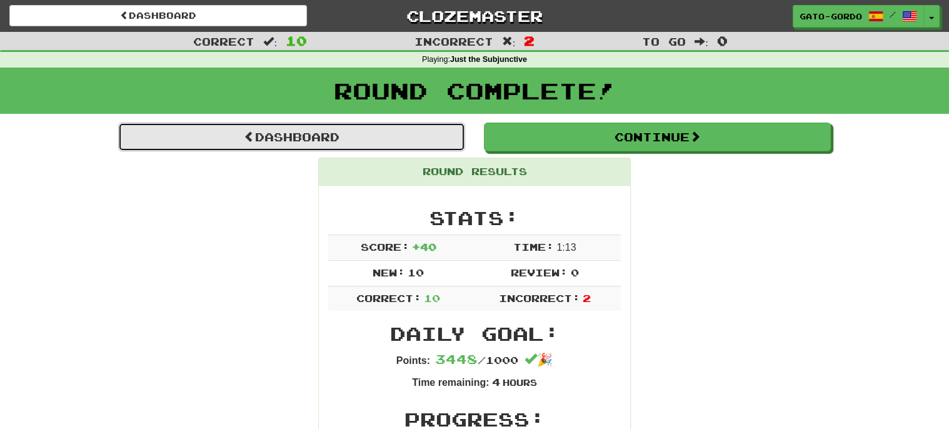
click at [333, 137] on link "Dashboard" at bounding box center [291, 137] width 347 height 29
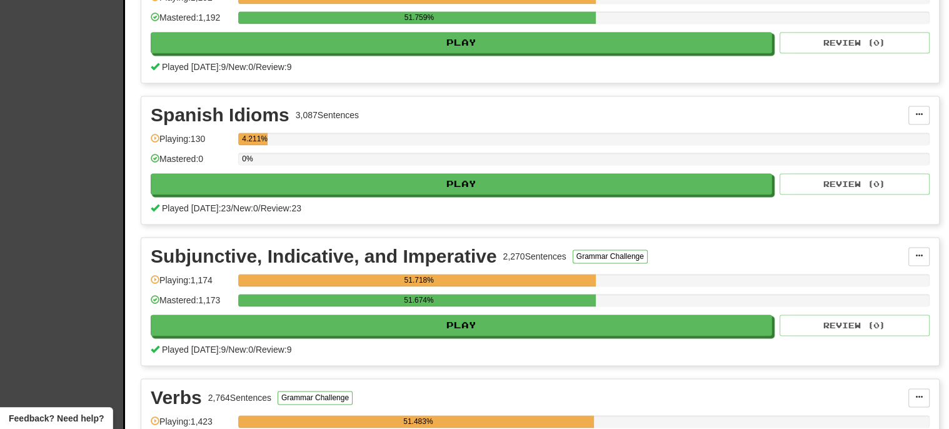
scroll to position [1610, 0]
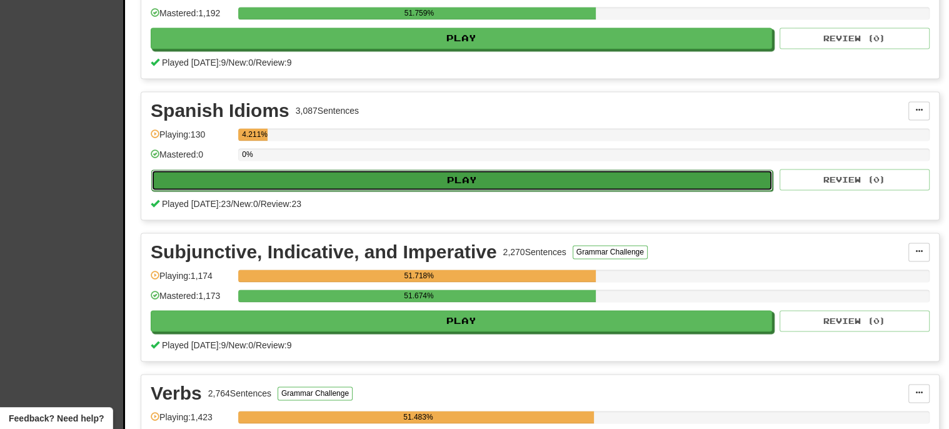
click at [458, 169] on button "Play" at bounding box center [462, 179] width 622 height 21
select select "**"
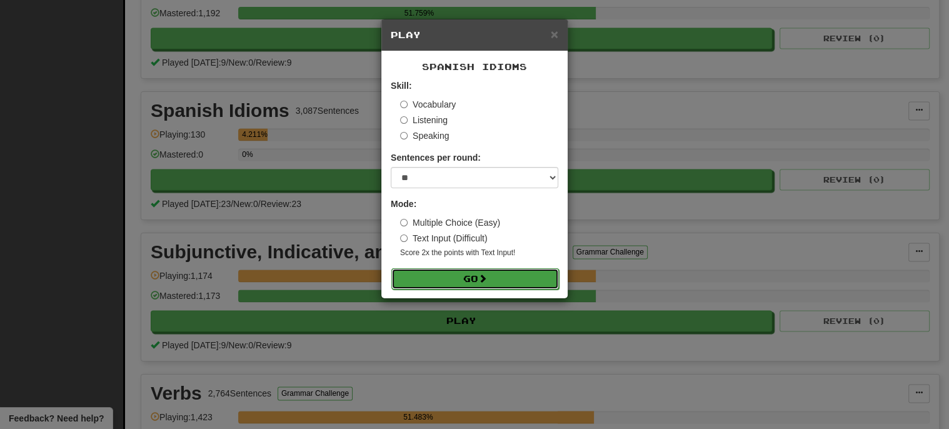
click at [463, 268] on button "Go" at bounding box center [476, 278] width 168 height 21
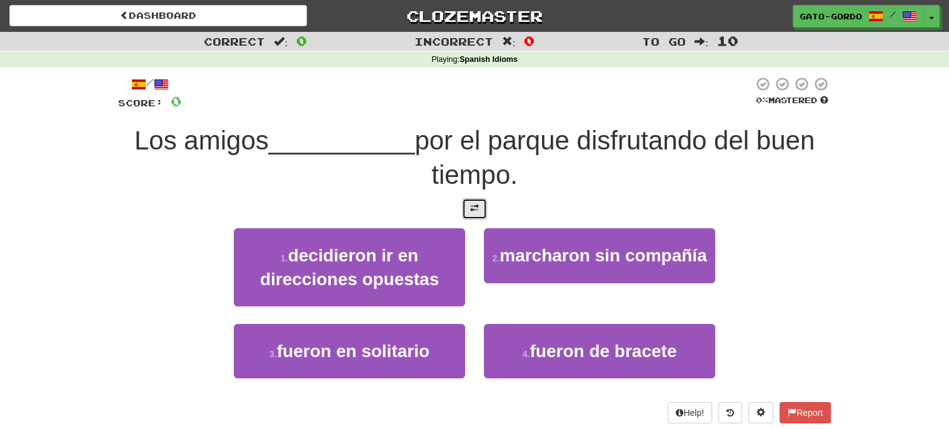
click at [473, 208] on span at bounding box center [474, 208] width 9 height 9
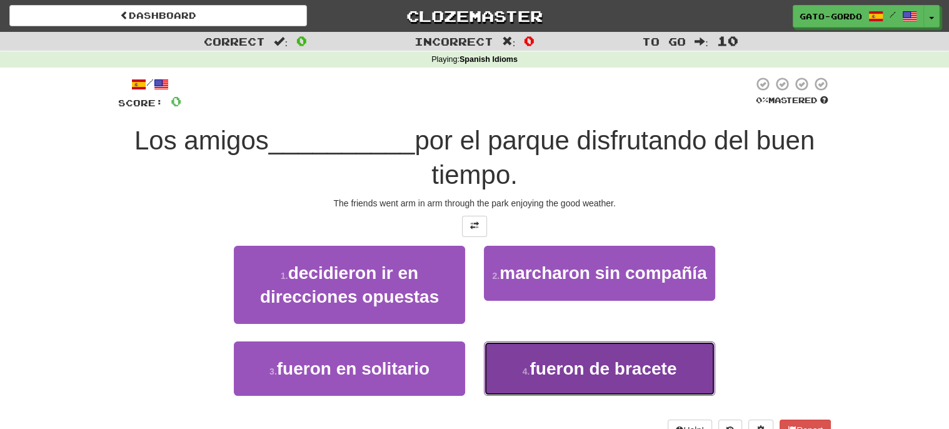
click at [545, 365] on span "fueron de bracete" at bounding box center [603, 368] width 147 height 19
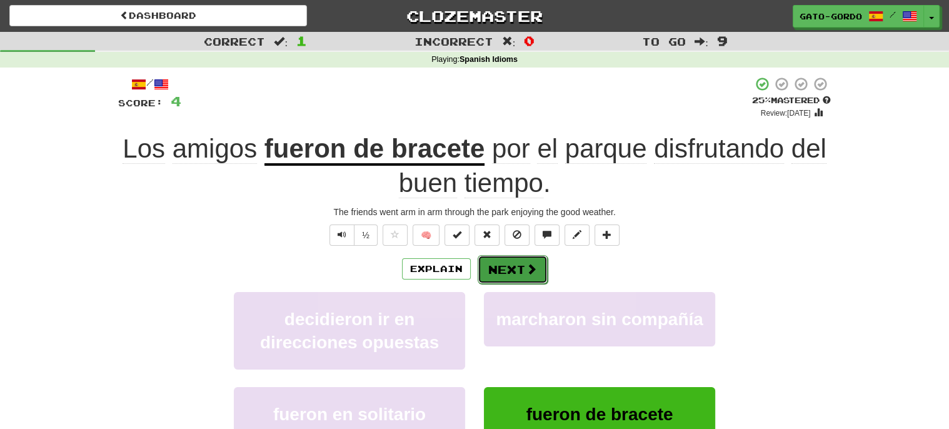
click at [511, 265] on button "Next" at bounding box center [513, 269] width 70 height 29
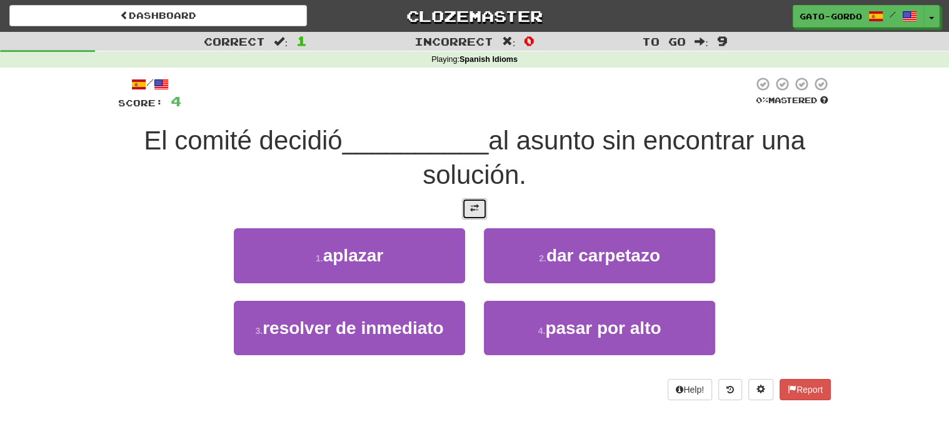
click at [481, 205] on button at bounding box center [474, 208] width 25 height 21
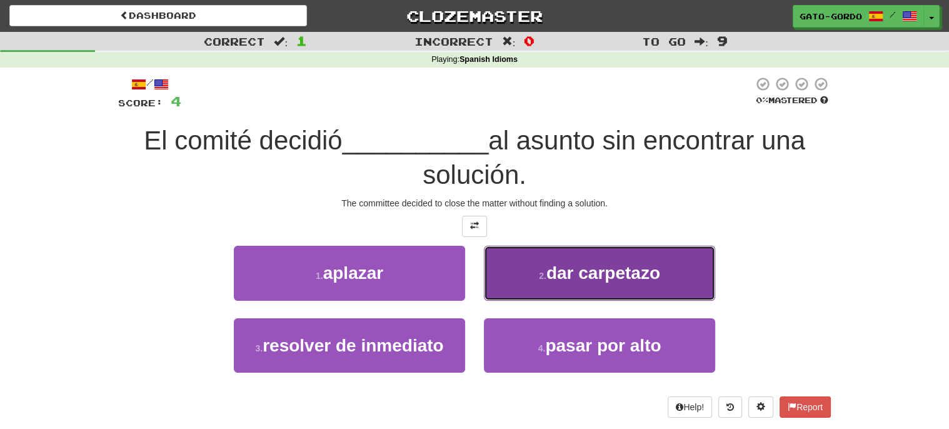
click at [570, 270] on span "dar carpetazo" at bounding box center [604, 272] width 114 height 19
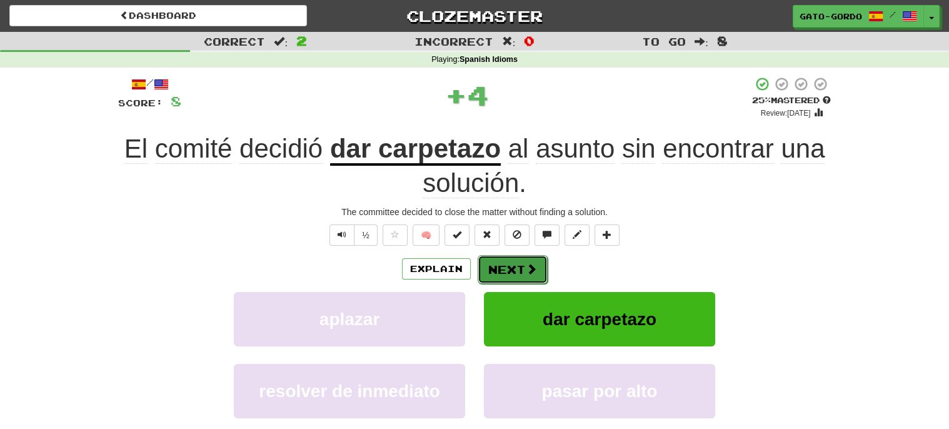
click at [508, 268] on button "Next" at bounding box center [513, 269] width 70 height 29
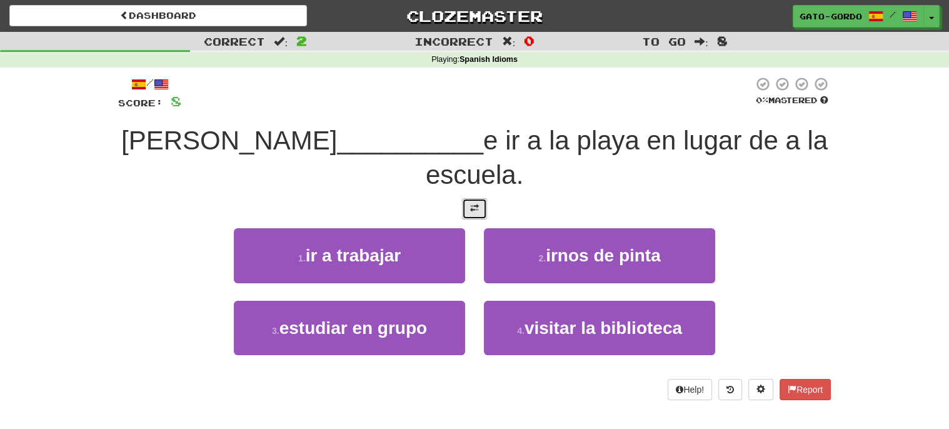
click at [485, 199] on button at bounding box center [474, 208] width 25 height 21
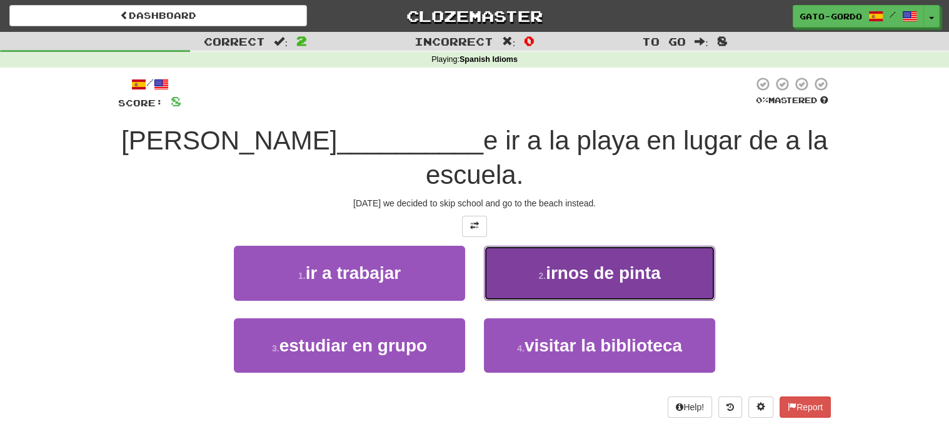
click at [571, 263] on span "irnos de pinta" at bounding box center [603, 272] width 115 height 19
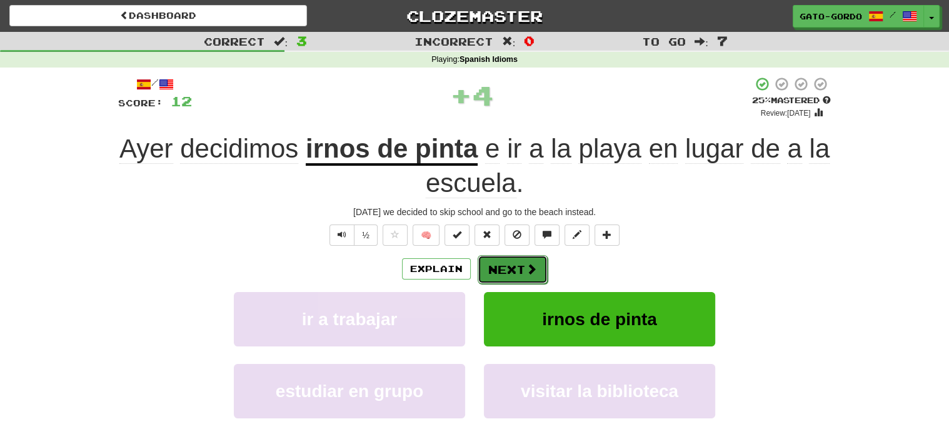
click at [499, 267] on button "Next" at bounding box center [513, 269] width 70 height 29
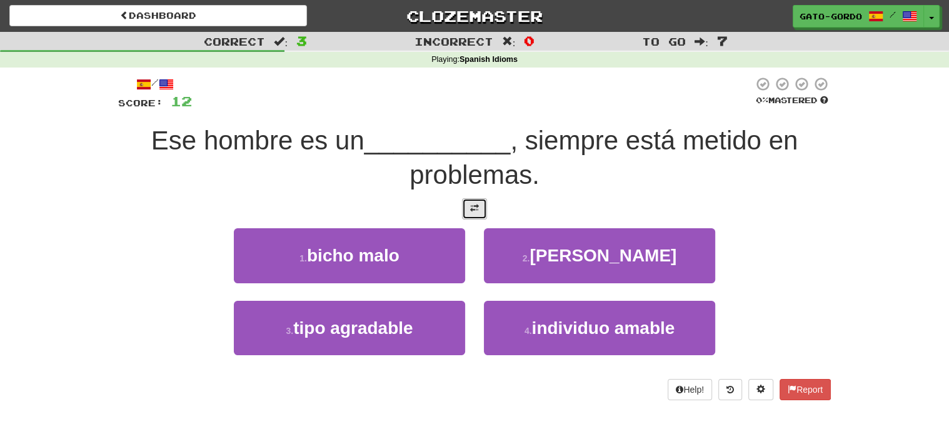
click at [469, 211] on button at bounding box center [474, 208] width 25 height 21
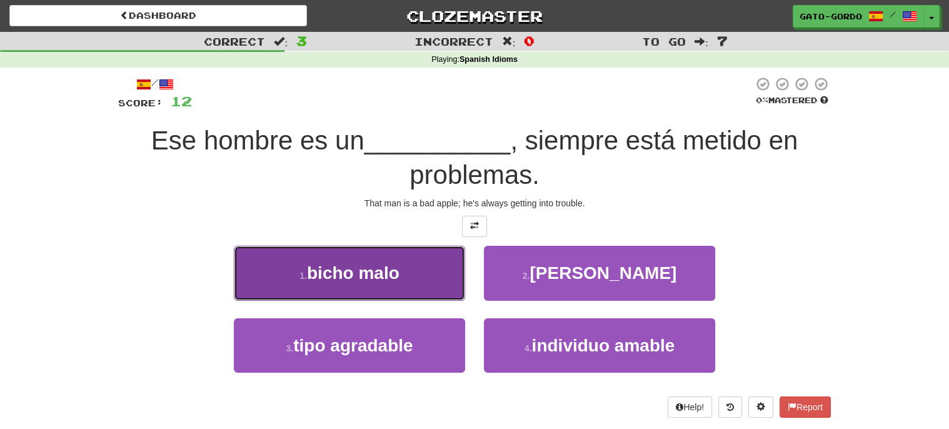
click at [338, 271] on span "bicho malo" at bounding box center [353, 272] width 93 height 19
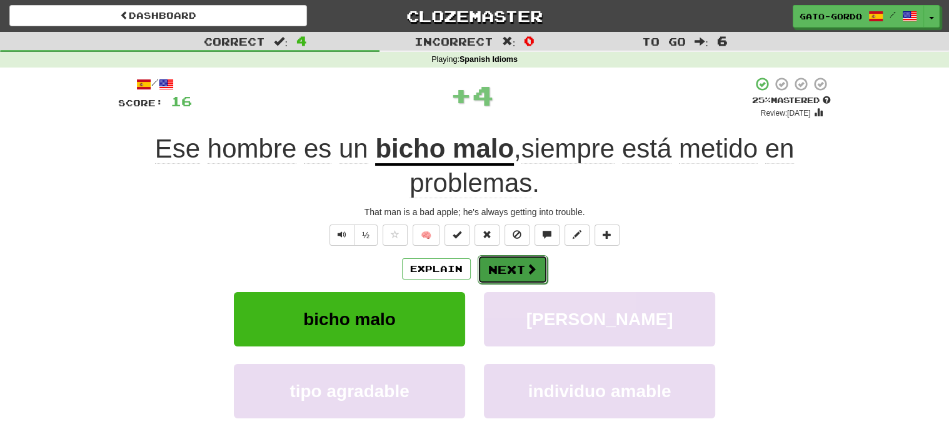
click at [520, 273] on button "Next" at bounding box center [513, 269] width 70 height 29
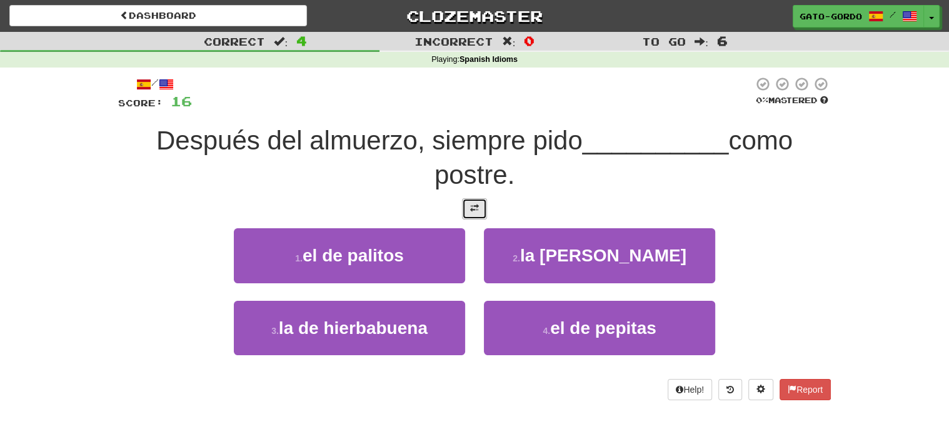
click at [482, 212] on button at bounding box center [474, 208] width 25 height 21
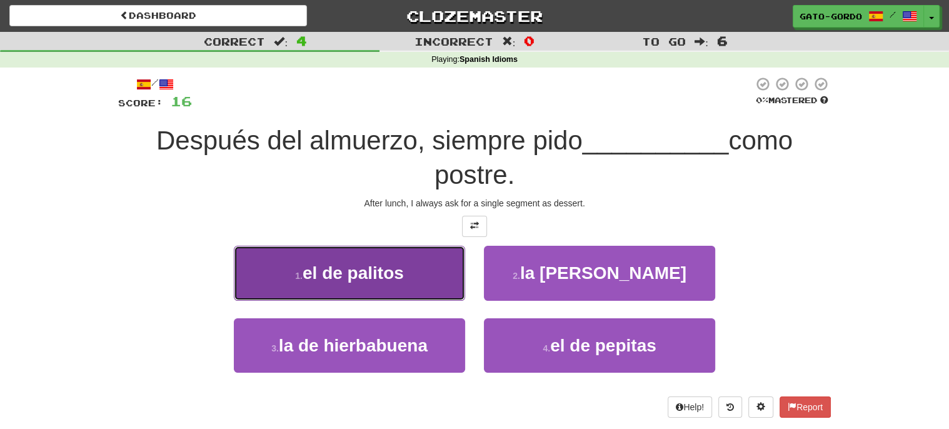
click at [351, 258] on button "1 . el de palitos" at bounding box center [349, 273] width 231 height 54
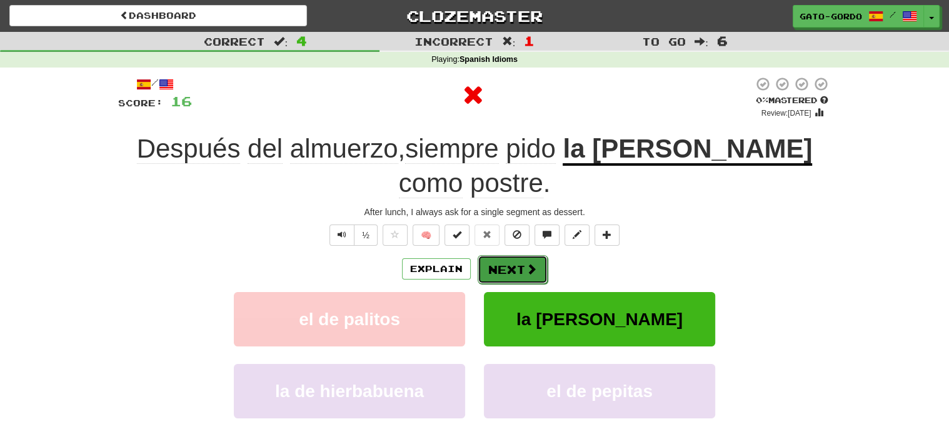
click at [522, 264] on button "Next" at bounding box center [513, 269] width 70 height 29
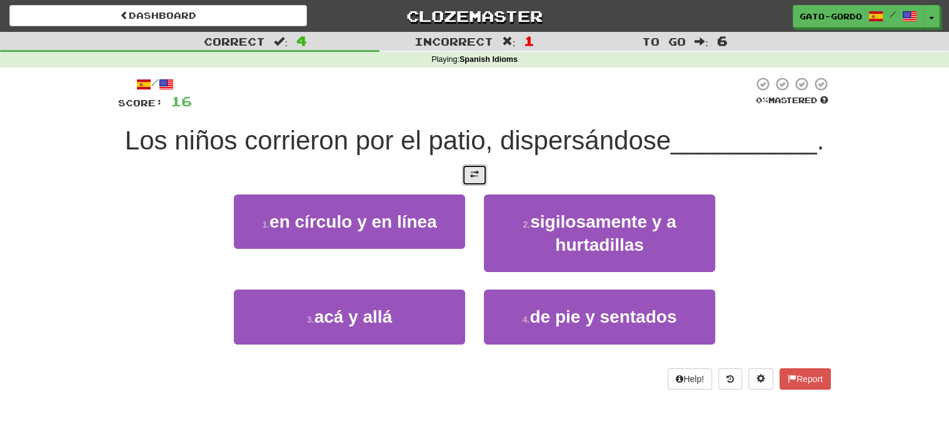
click at [473, 165] on button at bounding box center [474, 174] width 25 height 21
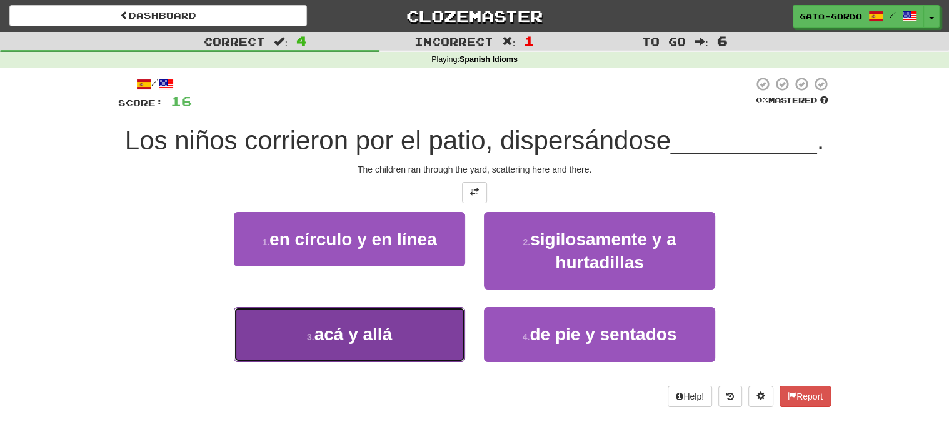
click at [331, 326] on span "acá y allá" at bounding box center [354, 334] width 78 height 19
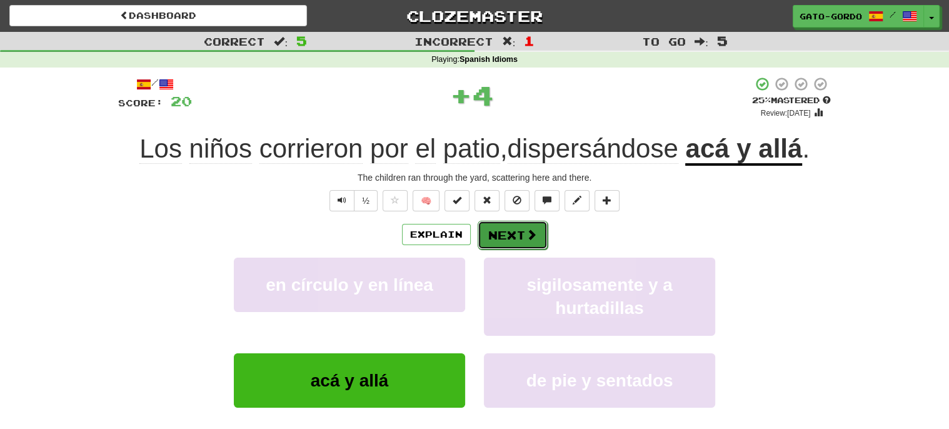
click at [515, 239] on button "Next" at bounding box center [513, 235] width 70 height 29
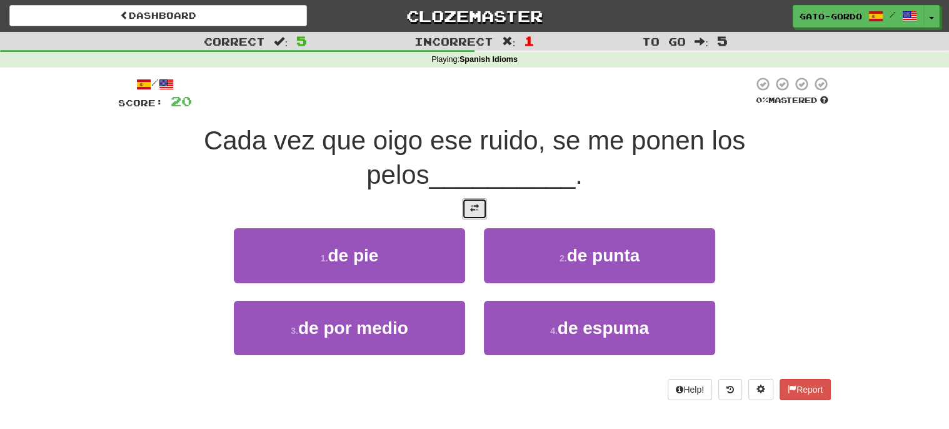
click at [471, 205] on span at bounding box center [474, 208] width 9 height 9
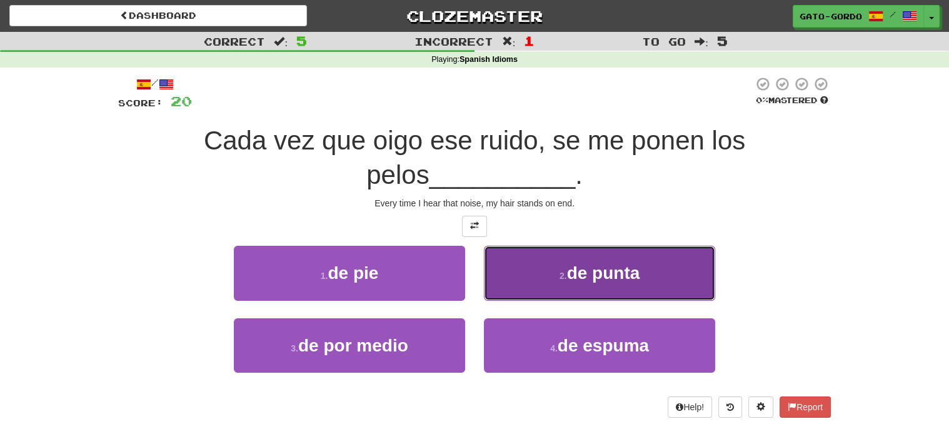
click at [619, 251] on button "2 . de punta" at bounding box center [599, 273] width 231 height 54
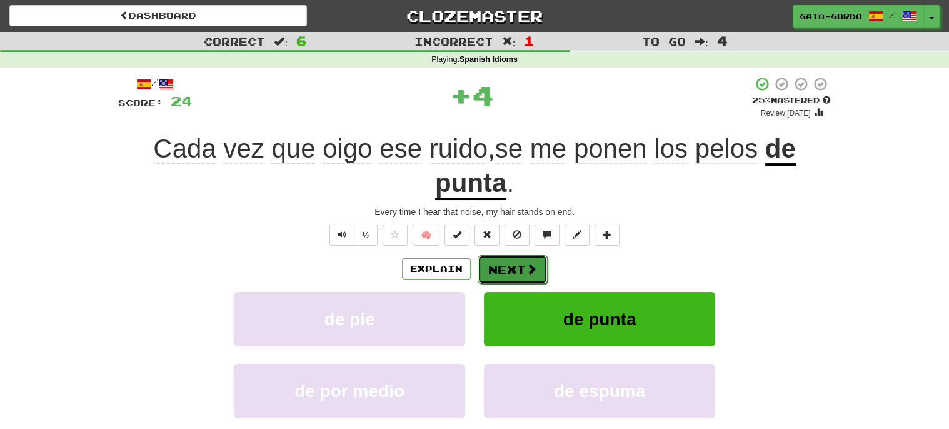
click at [513, 269] on button "Next" at bounding box center [513, 269] width 70 height 29
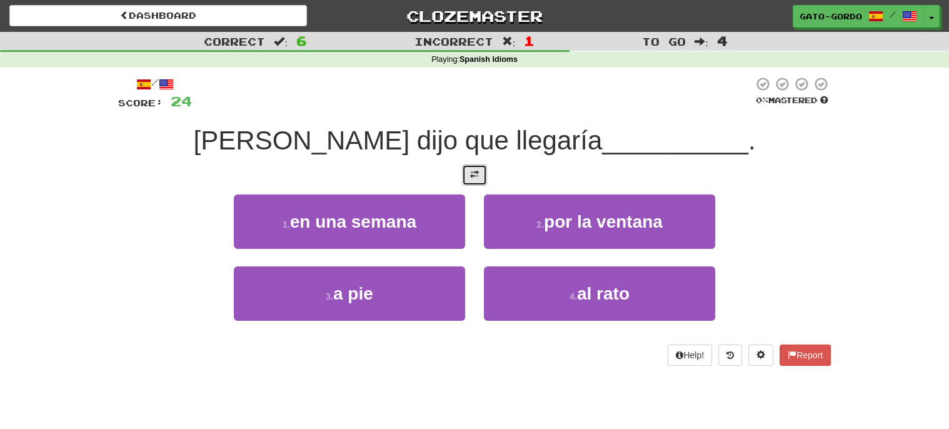
click at [475, 173] on span at bounding box center [474, 174] width 9 height 9
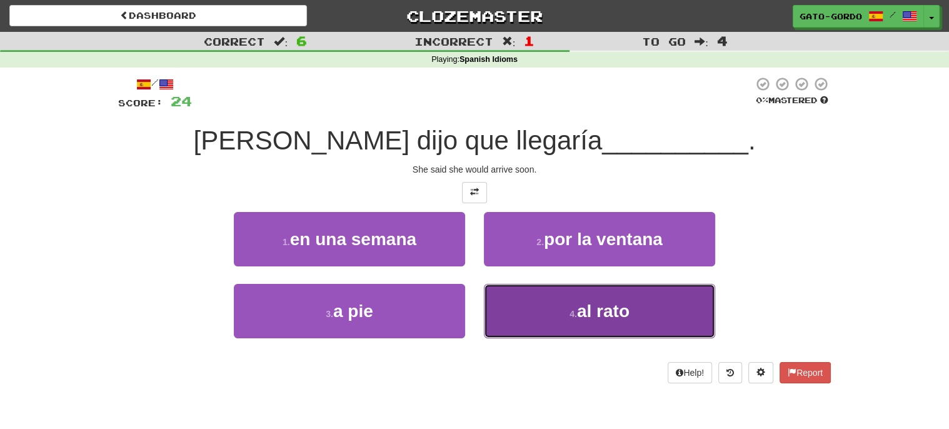
click at [600, 317] on span "al rato" at bounding box center [603, 310] width 53 height 19
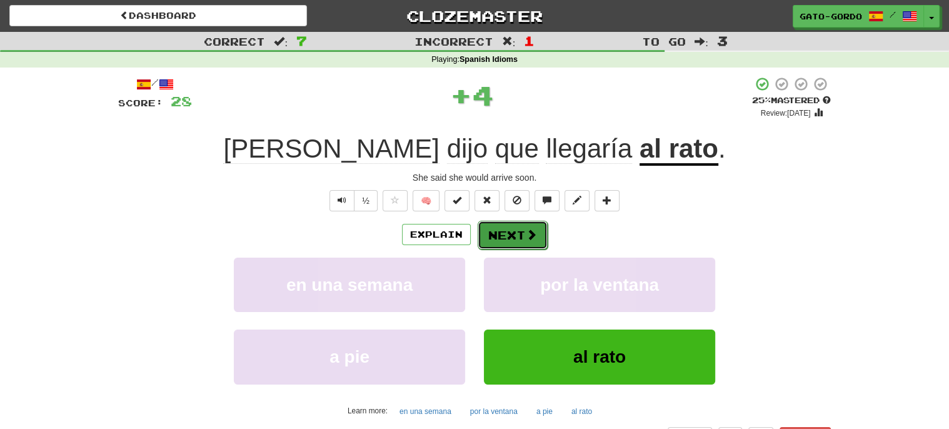
click at [513, 229] on button "Next" at bounding box center [513, 235] width 70 height 29
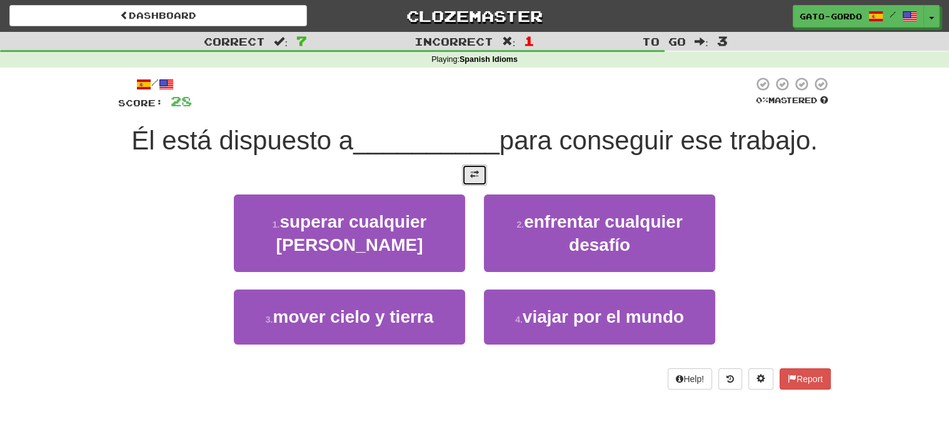
click at [475, 173] on span at bounding box center [474, 174] width 9 height 9
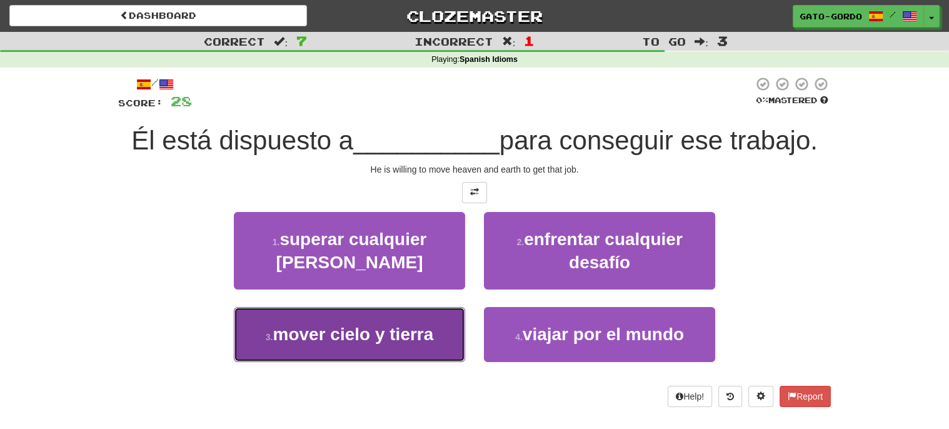
click at [315, 338] on span "mover cielo y tierra" at bounding box center [353, 334] width 161 height 19
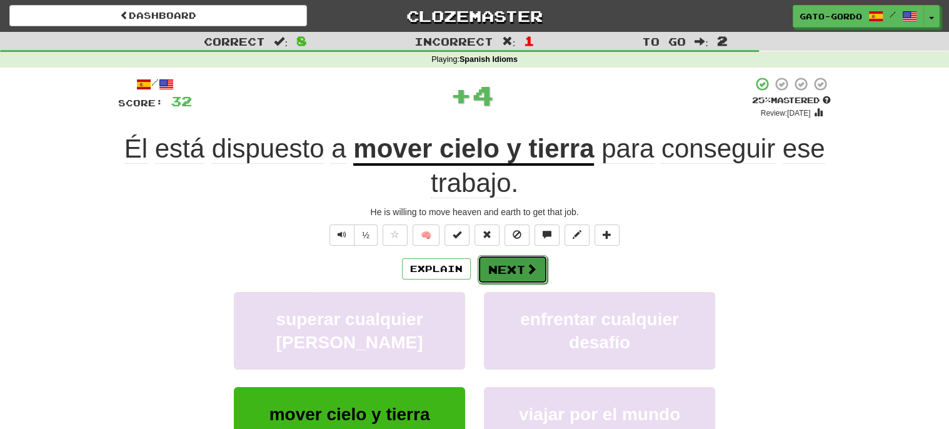
click at [513, 264] on button "Next" at bounding box center [513, 269] width 70 height 29
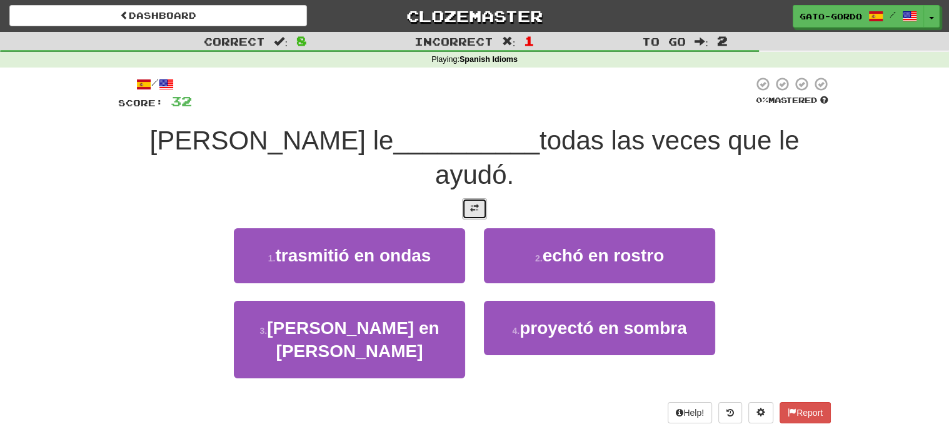
click at [479, 198] on button at bounding box center [474, 208] width 25 height 21
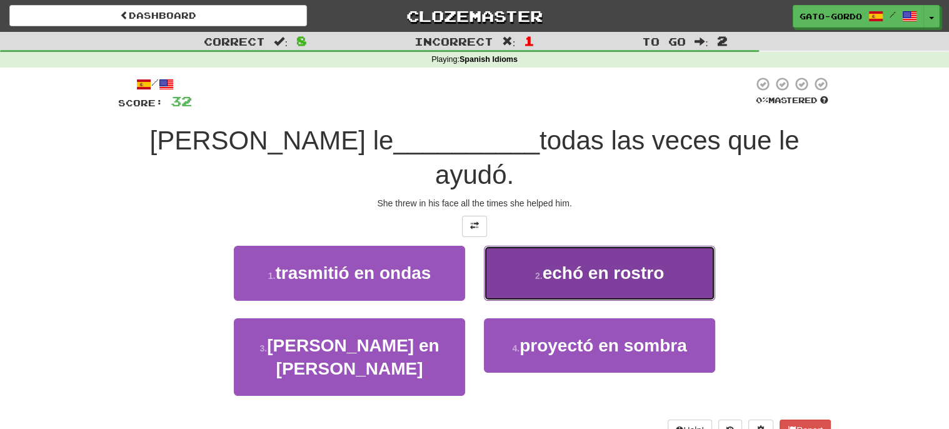
click at [595, 263] on span "echó en rostro" at bounding box center [603, 272] width 121 height 19
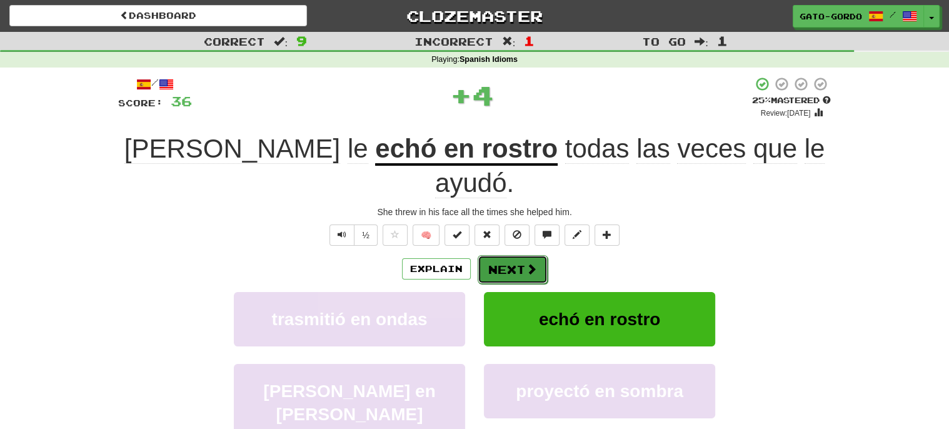
click at [499, 255] on button "Next" at bounding box center [513, 269] width 70 height 29
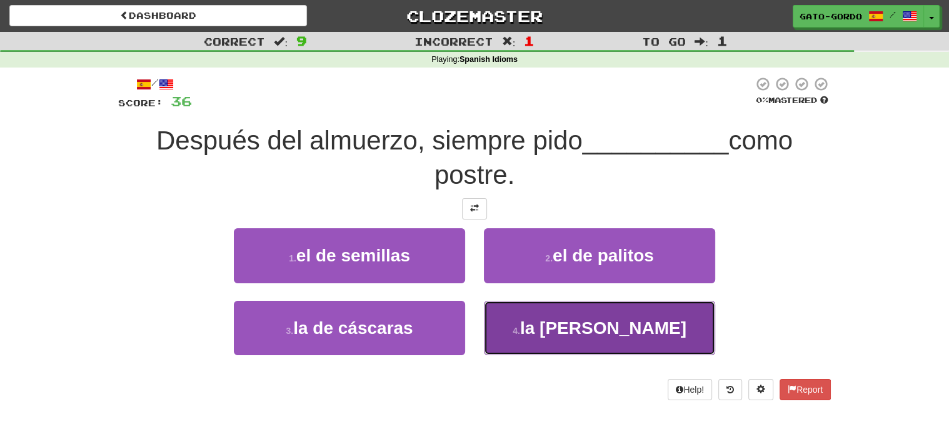
click at [611, 318] on span "la de gajos" at bounding box center [603, 327] width 166 height 19
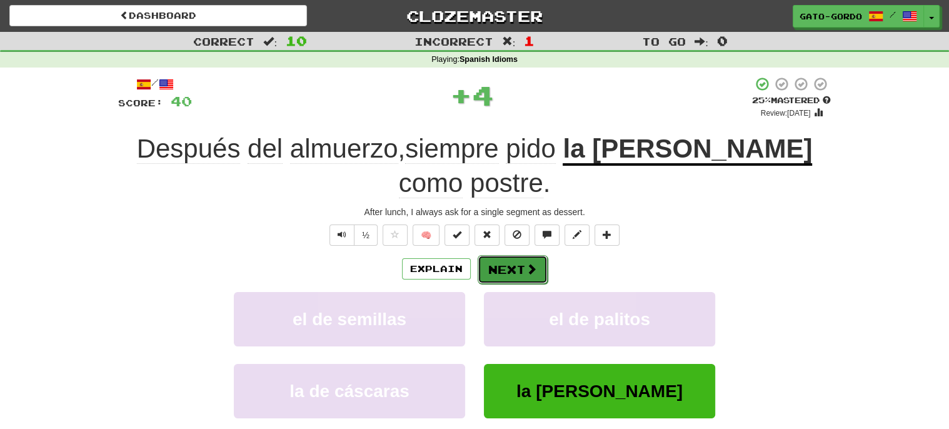
click at [513, 263] on button "Next" at bounding box center [513, 269] width 70 height 29
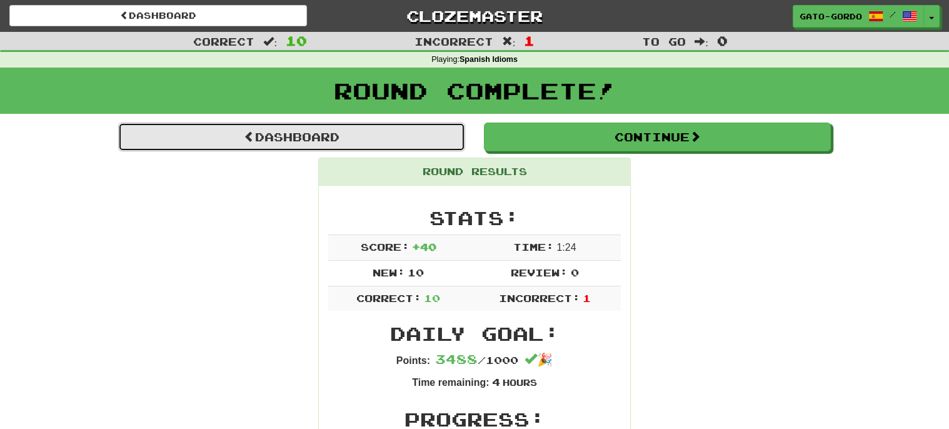
click at [322, 138] on link "Dashboard" at bounding box center [291, 137] width 347 height 29
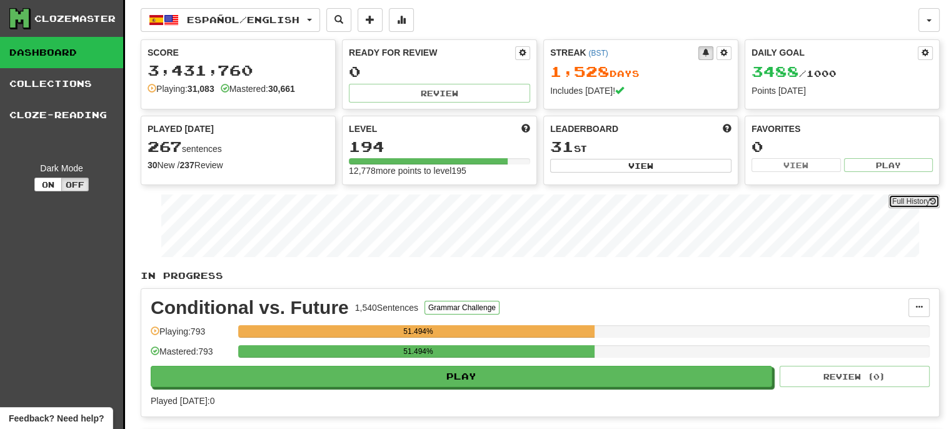
click at [917, 202] on link "Full History" at bounding box center [914, 202] width 51 height 14
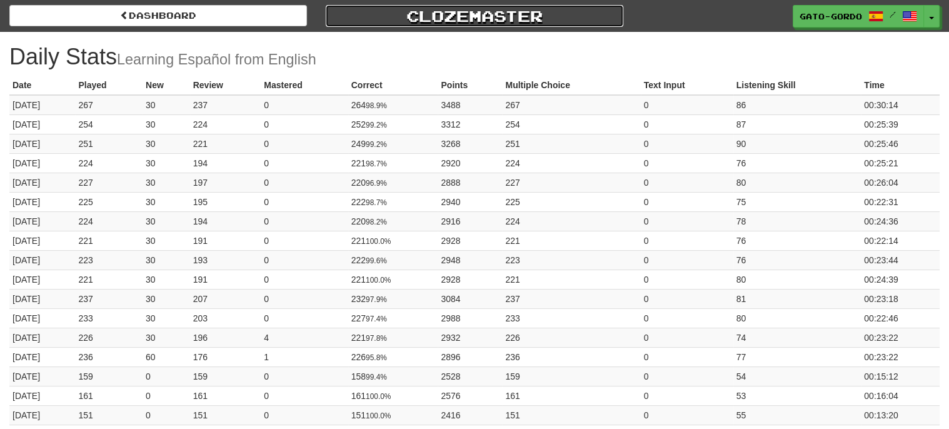
click at [504, 11] on link "Clozemaster" at bounding box center [475, 16] width 298 height 22
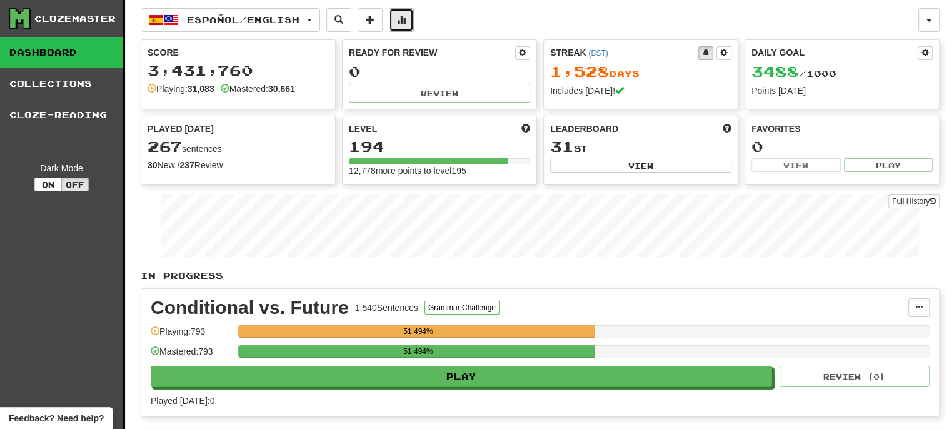
click at [414, 23] on button at bounding box center [401, 20] width 25 height 24
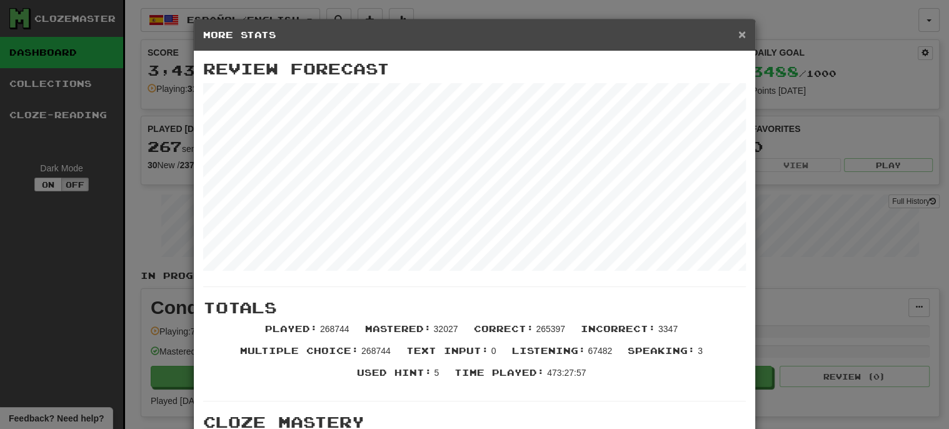
click at [744, 36] on span "×" at bounding box center [743, 34] width 8 height 14
